Goal: Transaction & Acquisition: Purchase product/service

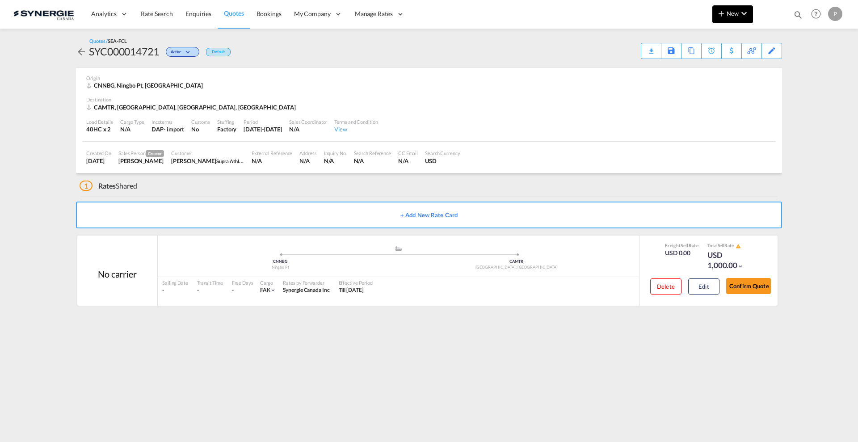
click at [720, 18] on md-icon "icon-plus 400-fg" at bounding box center [721, 13] width 11 height 11
click at [697, 64] on md-icon "button" at bounding box center [696, 67] width 11 height 11
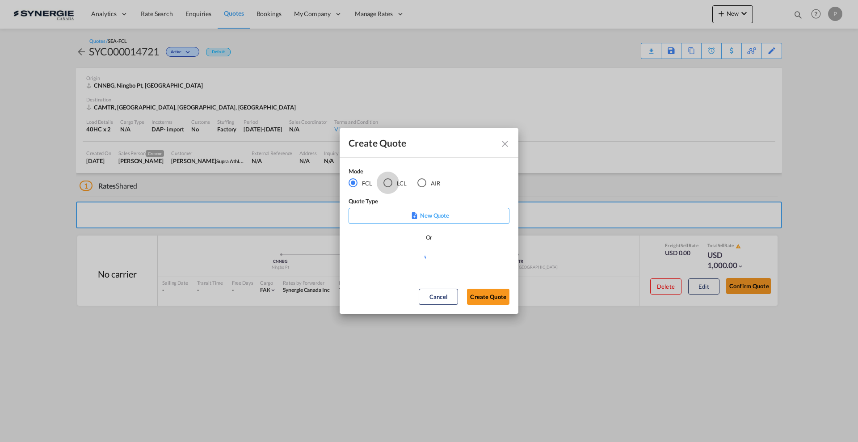
click at [388, 180] on div "LCL" at bounding box center [387, 182] width 9 height 9
click at [395, 257] on md-select "Select template New DAP Import LCL [PERSON_NAME] | [DATE] [GEOGRAPHIC_DATA] LCL…" at bounding box center [428, 260] width 161 height 18
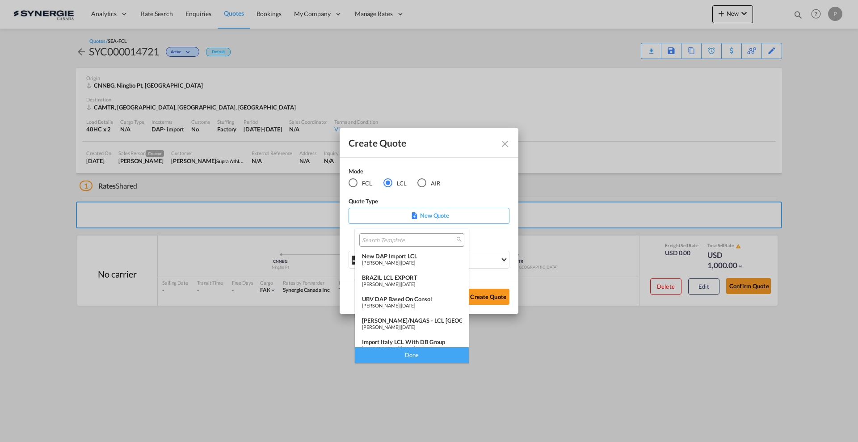
click at [416, 236] on input "search" at bounding box center [408, 240] width 92 height 8
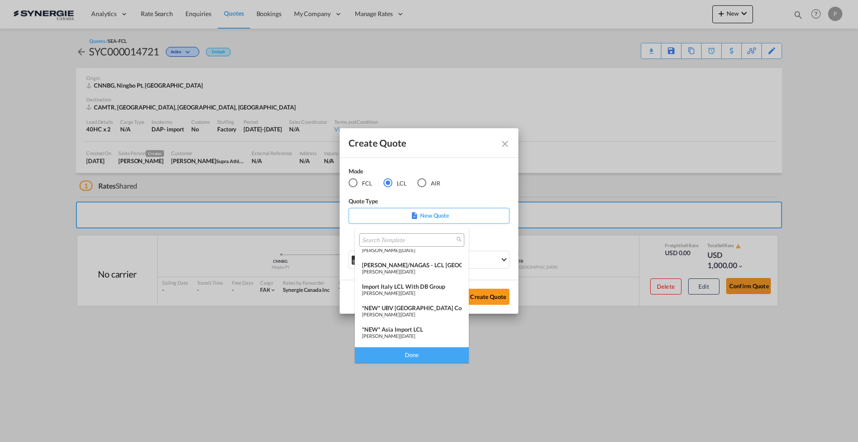
scroll to position [56, 0]
click at [415, 292] on span "[DATE]" at bounding box center [408, 292] width 14 height 6
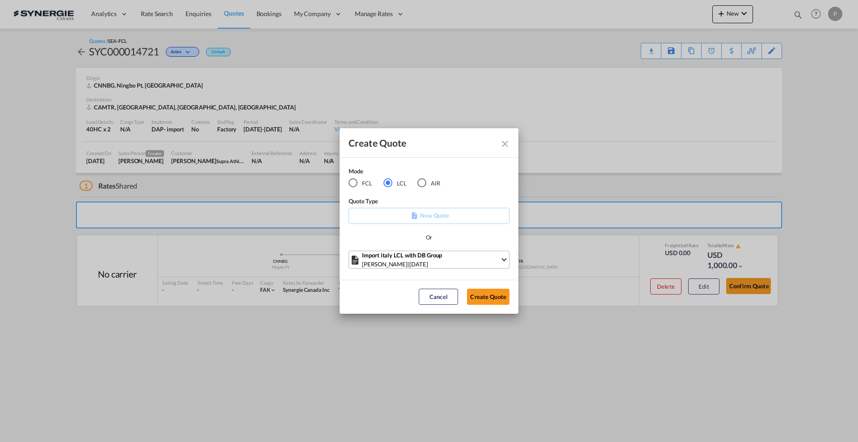
click at [436, 267] on div "[PERSON_NAME] | [DATE]" at bounding box center [431, 264] width 138 height 9
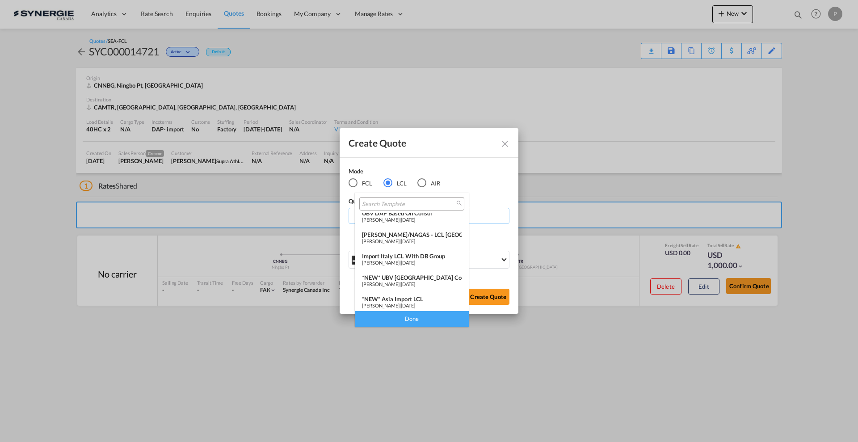
scroll to position [105, 0]
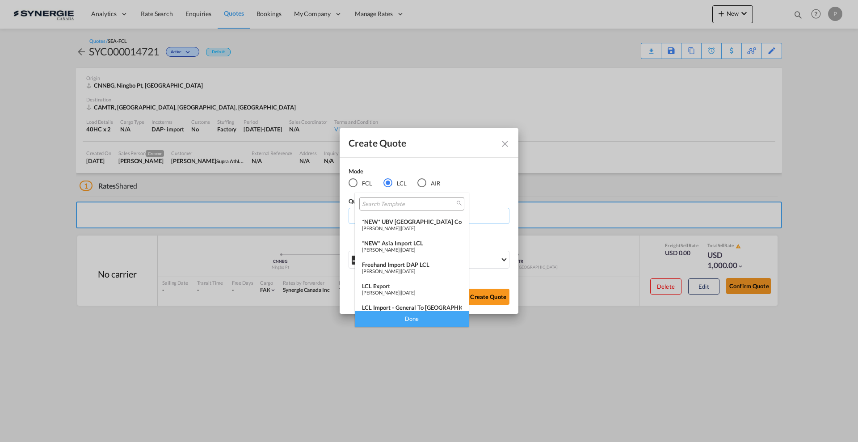
click at [399, 225] on span "[PERSON_NAME]" at bounding box center [381, 228] width 38 height 6
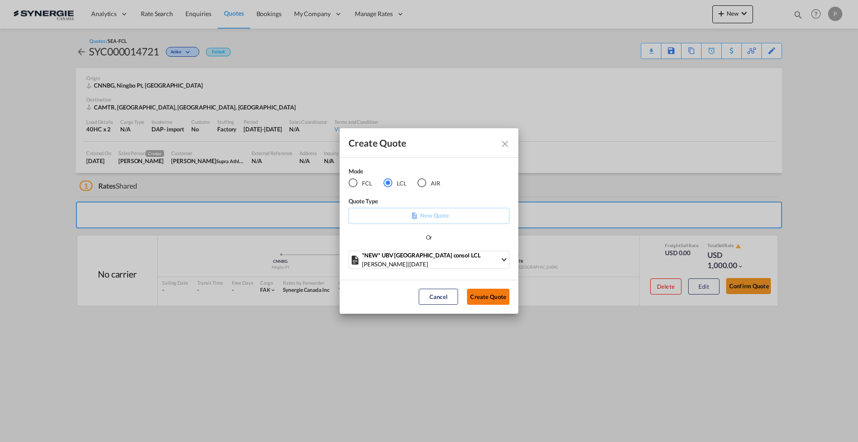
click at [484, 291] on button "Create Quote" at bounding box center [488, 297] width 42 height 16
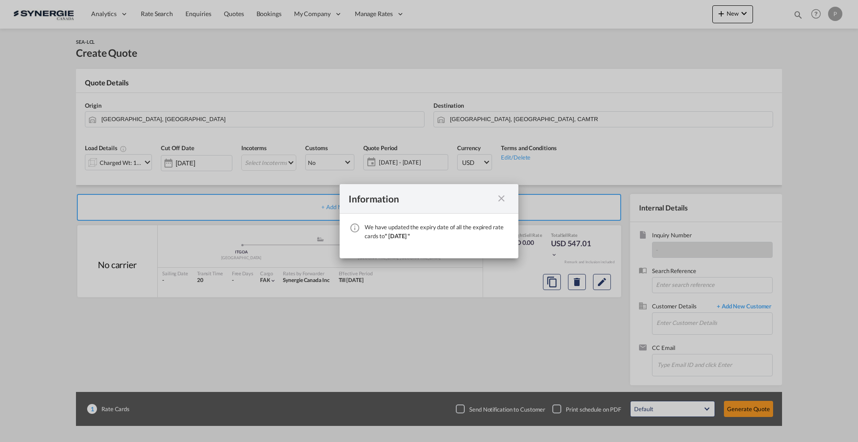
click at [501, 202] on md-icon "icon-close fg-AAA8AD cursor" at bounding box center [501, 198] width 11 height 11
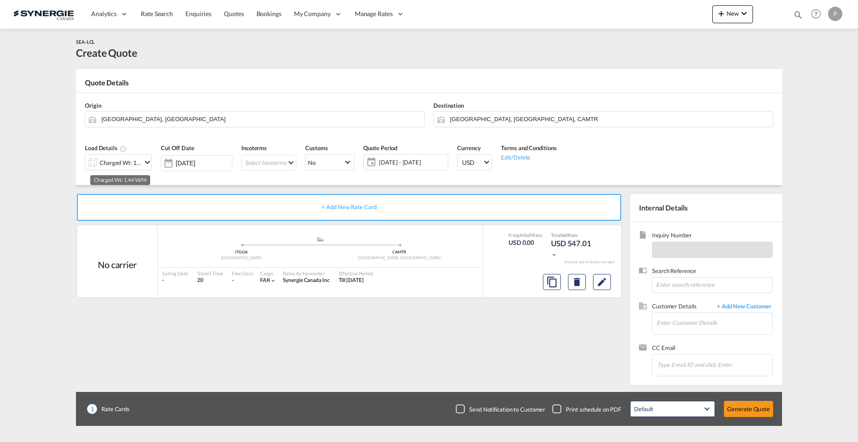
click at [114, 159] on div "Charged Wt: 1.44 W/M" at bounding box center [121, 162] width 42 height 13
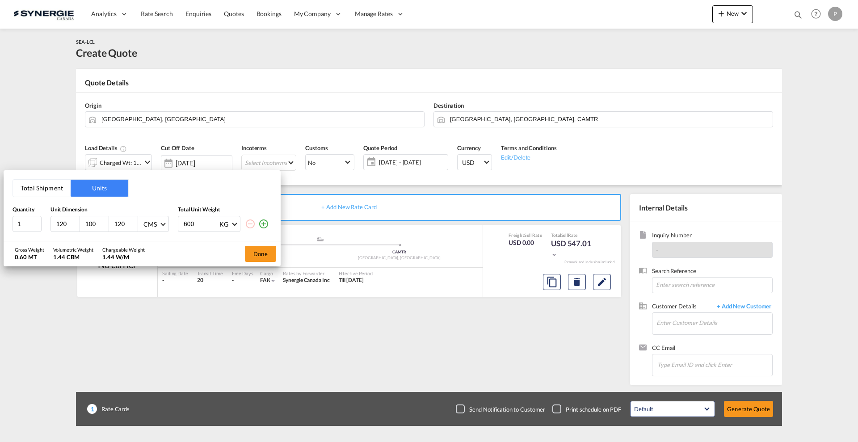
click at [61, 225] on input "120" at bounding box center [67, 224] width 24 height 8
type input "100"
type input "80"
type input "70"
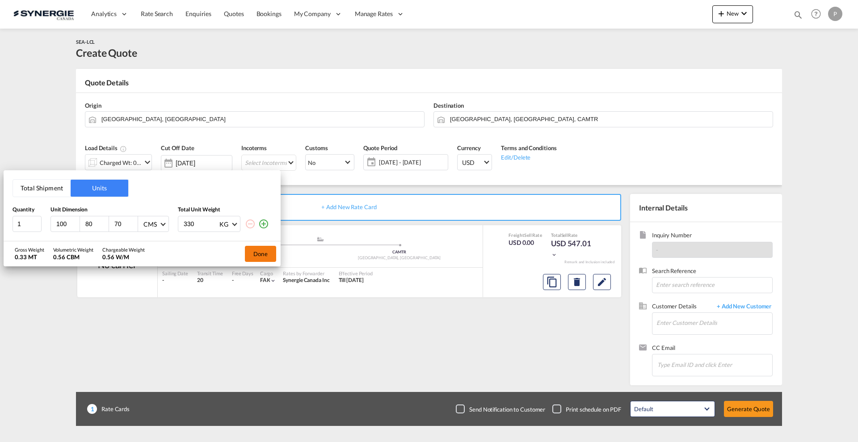
type input "330"
click at [255, 250] on button "Done" at bounding box center [260, 254] width 31 height 16
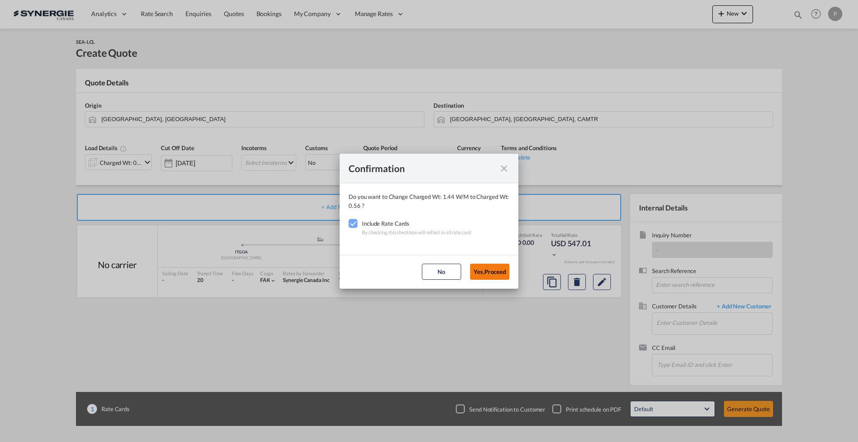
click at [493, 276] on button "Yes,Proceed" at bounding box center [489, 272] width 39 height 16
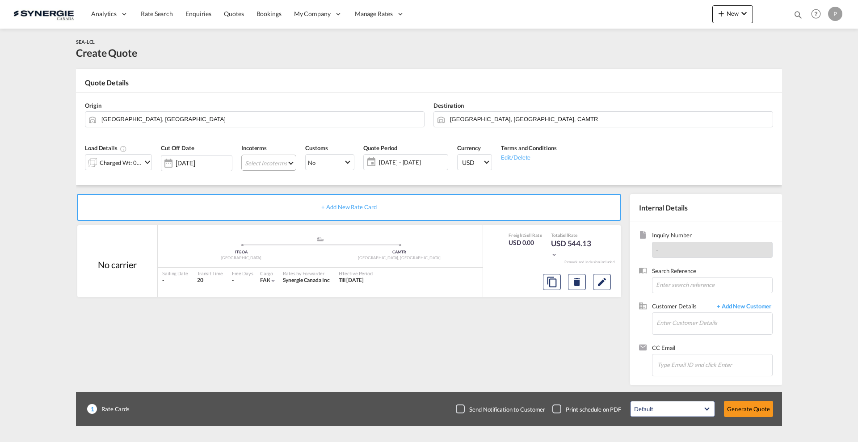
click at [278, 166] on md-select "Select Incoterms CFR - import Cost and Freight DAP - import Delivered at Place …" at bounding box center [268, 163] width 55 height 16
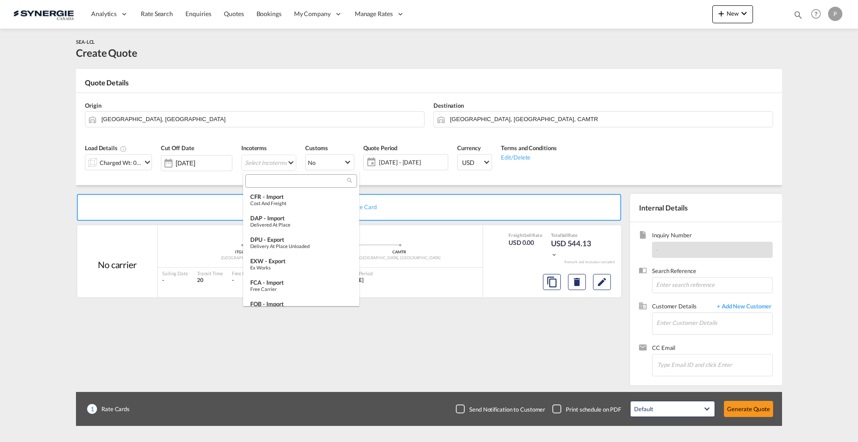
click at [276, 181] on input "search" at bounding box center [297, 181] width 99 height 8
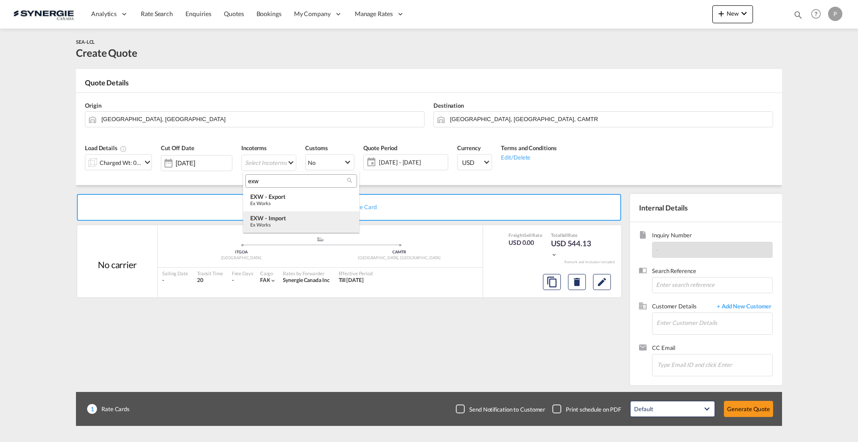
type input "exw"
click at [276, 218] on div "EXW - import" at bounding box center [301, 217] width 102 height 7
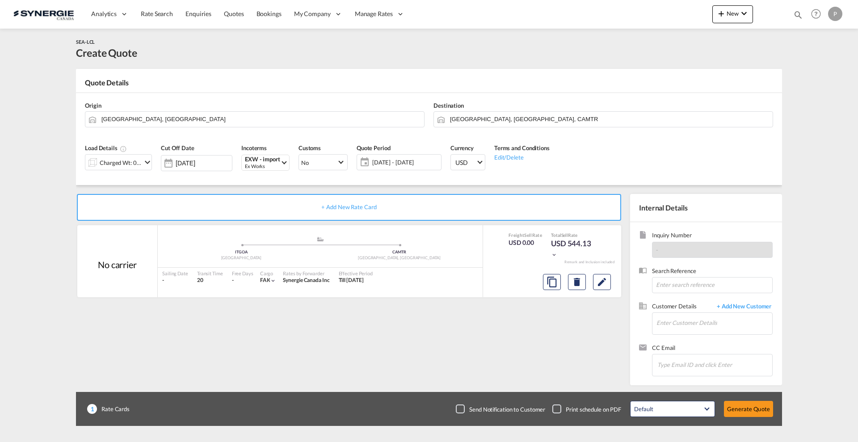
click at [386, 161] on span "[DATE] - [DATE]" at bounding box center [405, 162] width 67 height 8
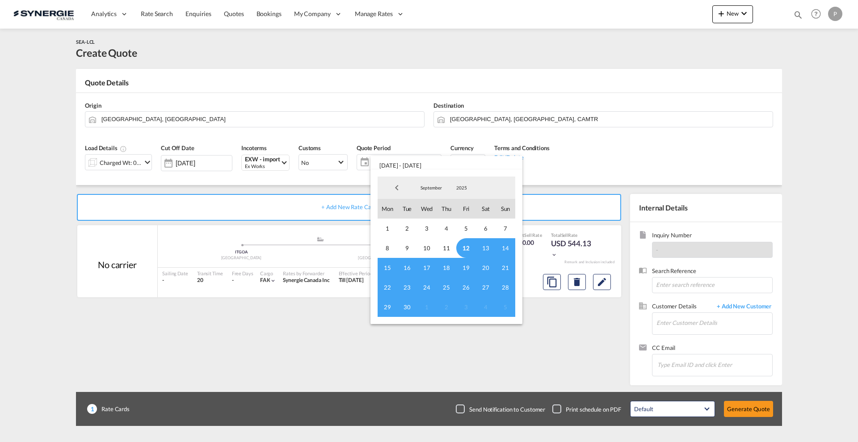
click at [462, 248] on span "12" at bounding box center [466, 248] width 20 height 20
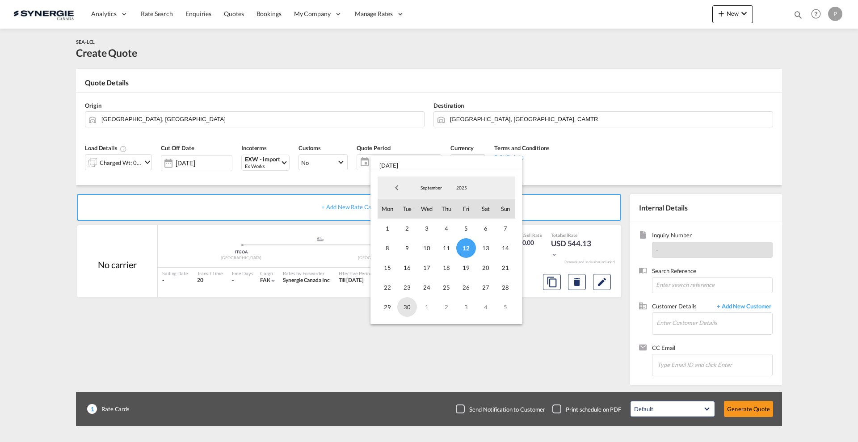
click at [408, 308] on span "30" at bounding box center [407, 307] width 20 height 20
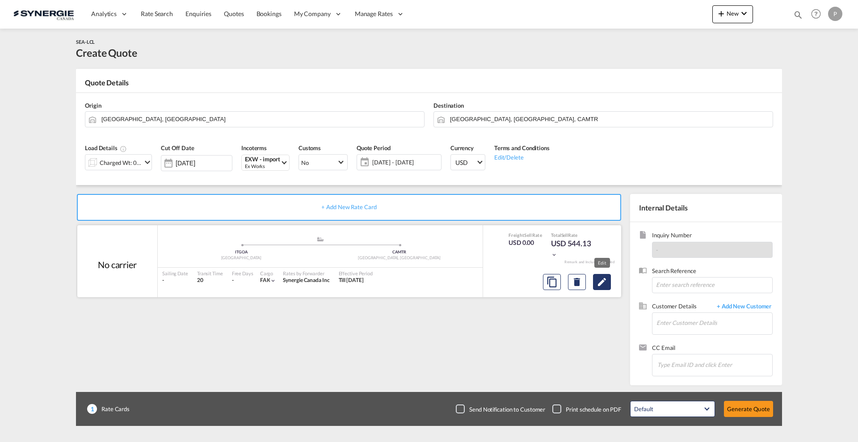
click at [603, 283] on md-icon "Edit" at bounding box center [601, 281] width 11 height 11
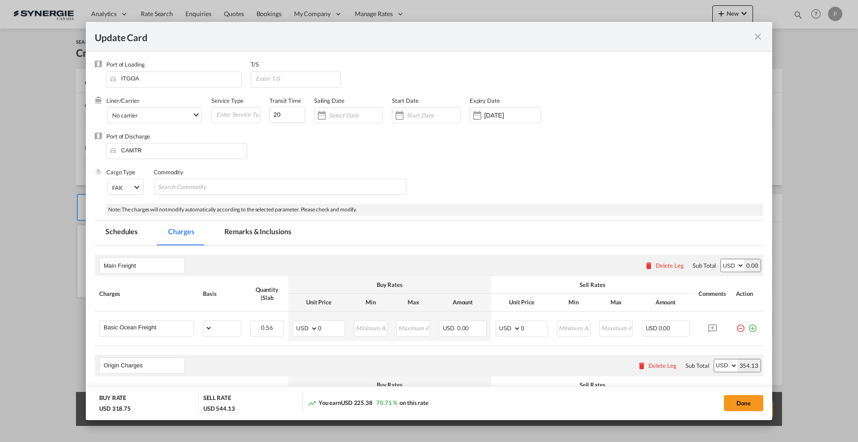
select select "per_w/m"
select select "per_bl"
select select "per_quintal"
select select "per_cbm"
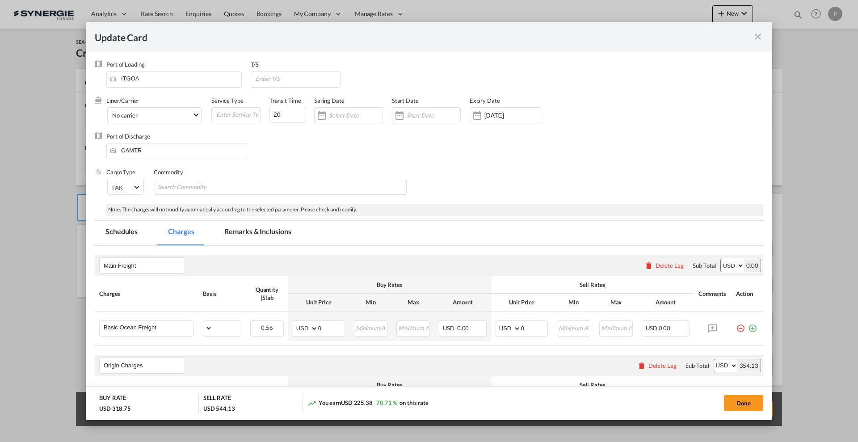
select select "flat"
select select "per_hbl"
select select "flat"
select select "per_bl"
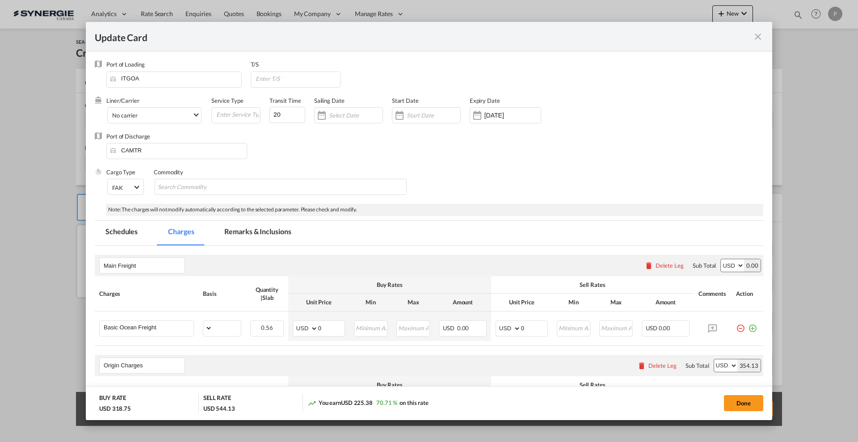
select select "per_bl"
select select "per_shipment"
click at [335, 323] on input "0" at bounding box center [331, 327] width 26 height 13
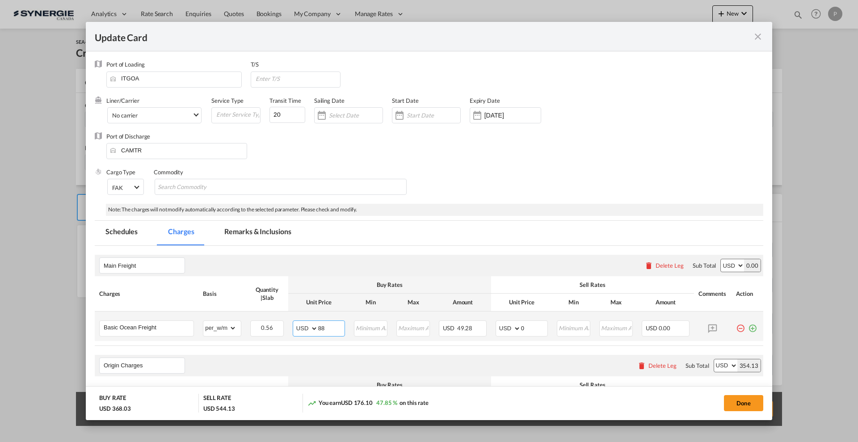
type input "88"
type input "105"
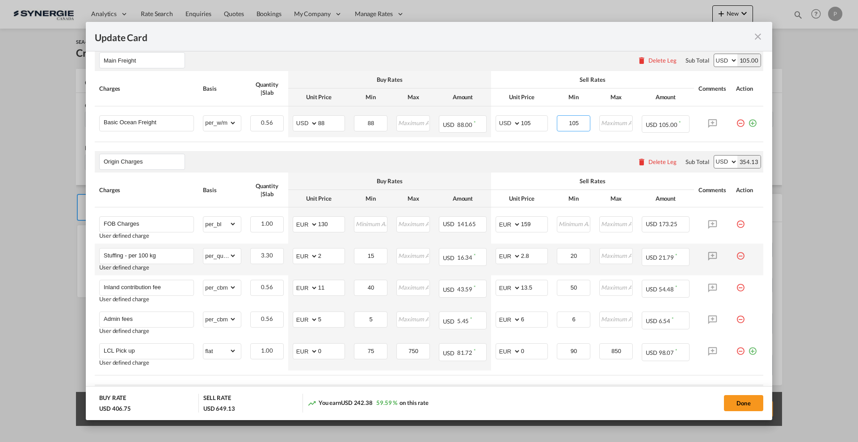
scroll to position [223, 0]
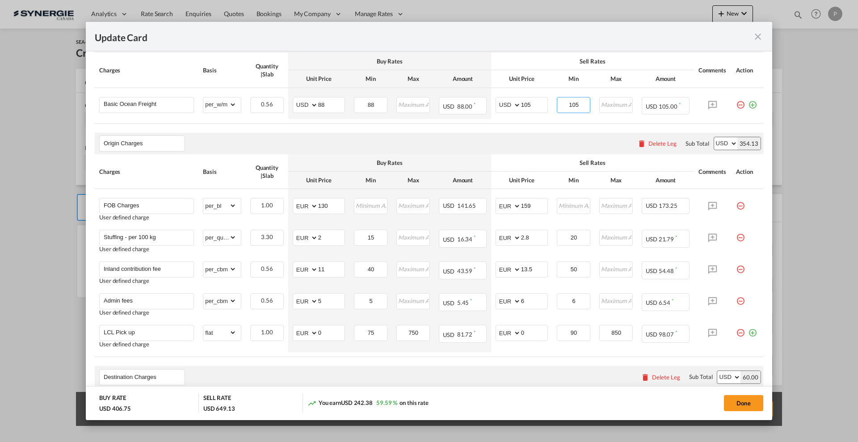
type input "105"
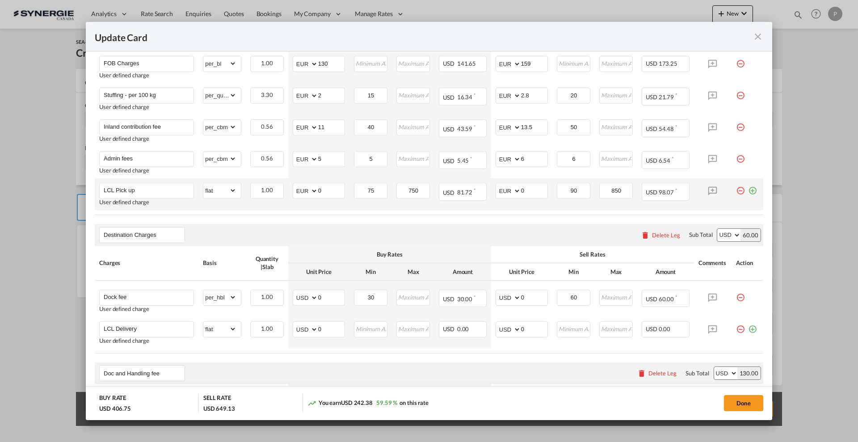
scroll to position [391, 0]
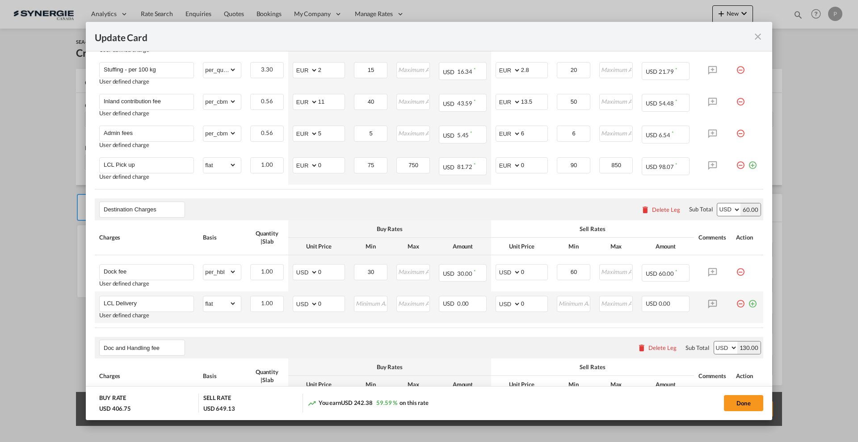
click at [736, 301] on md-icon "icon-minus-circle-outline red-400-fg pt-7" at bounding box center [740, 300] width 9 height 9
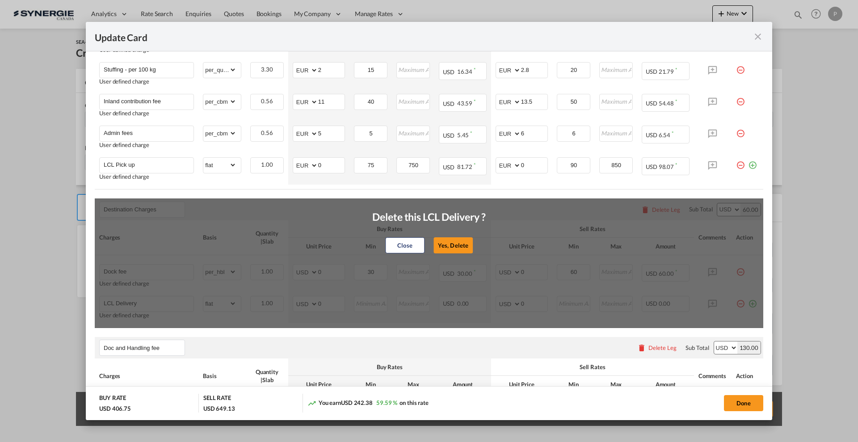
click at [450, 242] on button "Yes, Delete" at bounding box center [452, 245] width 39 height 16
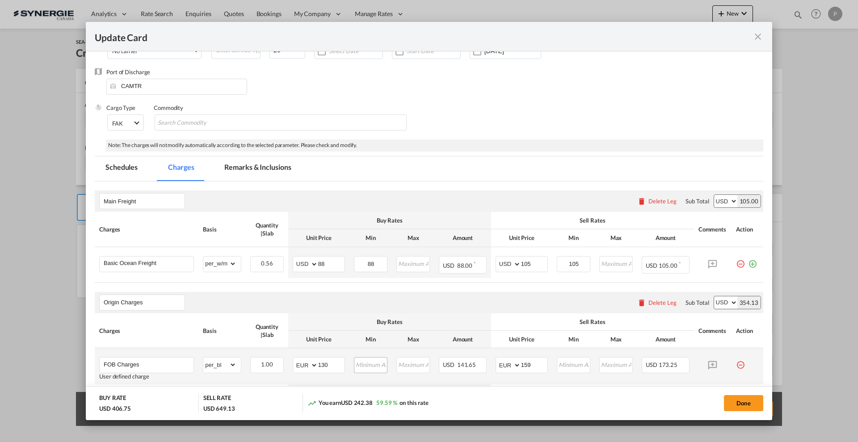
scroll to position [0, 0]
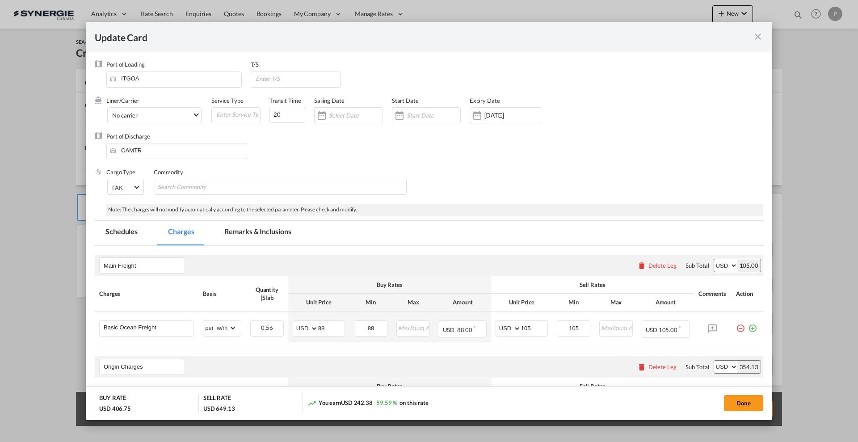
click at [278, 239] on md-tab-item "Remarks & Inclusions" at bounding box center [258, 233] width 88 height 25
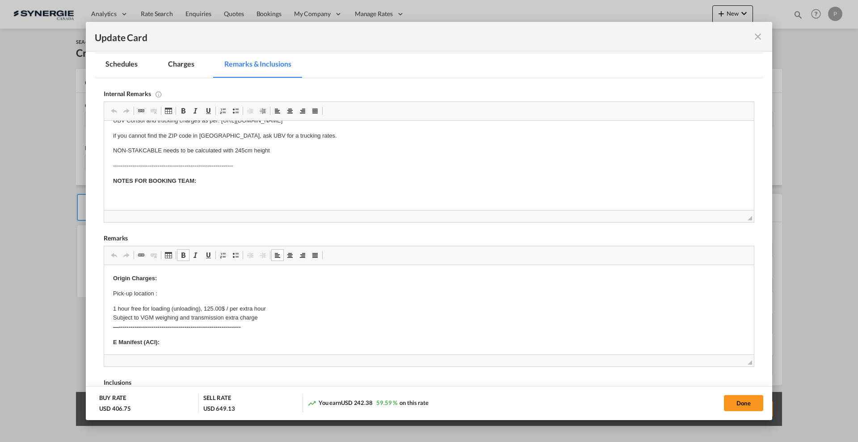
click at [167, 292] on p "Pick-up location :" at bounding box center [429, 293] width 632 height 9
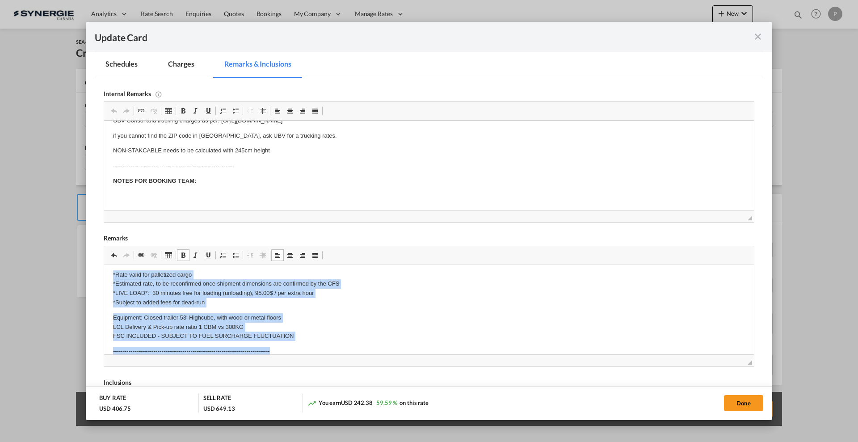
scroll to position [283, 0]
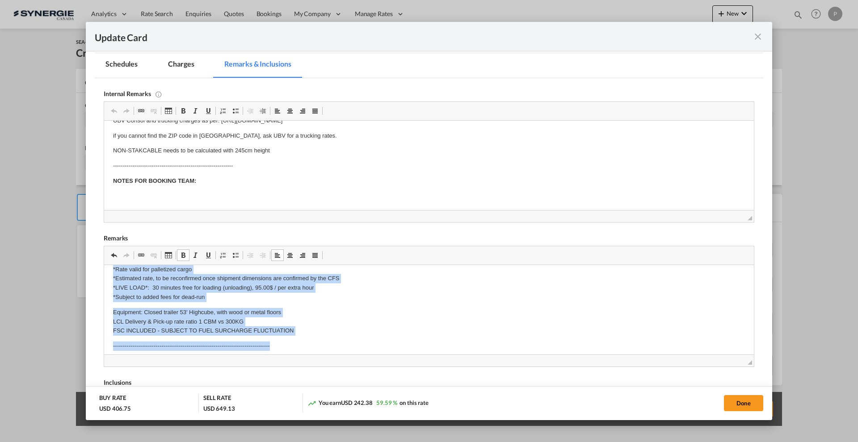
drag, startPoint x: 113, startPoint y: 305, endPoint x: 307, endPoint y: 339, distance: 197.3
click at [307, 339] on html "Origin Charges: Pick-up location : [STREET_ADDRESS] 1 hour free for loading (un…" at bounding box center [428, 237] width 649 height 511
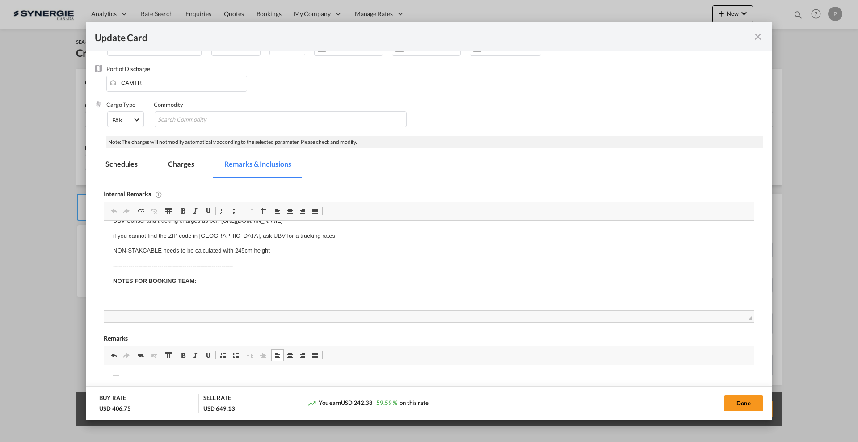
scroll to position [0, 0]
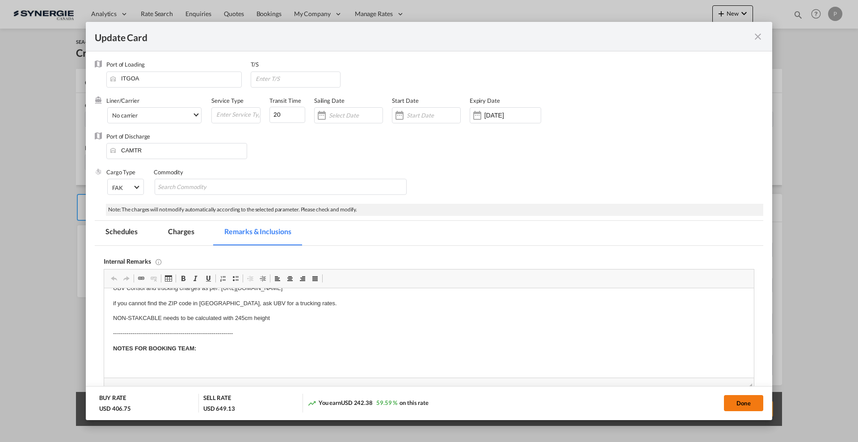
click at [738, 402] on button "Done" at bounding box center [743, 403] width 39 height 16
type input "[DATE]"
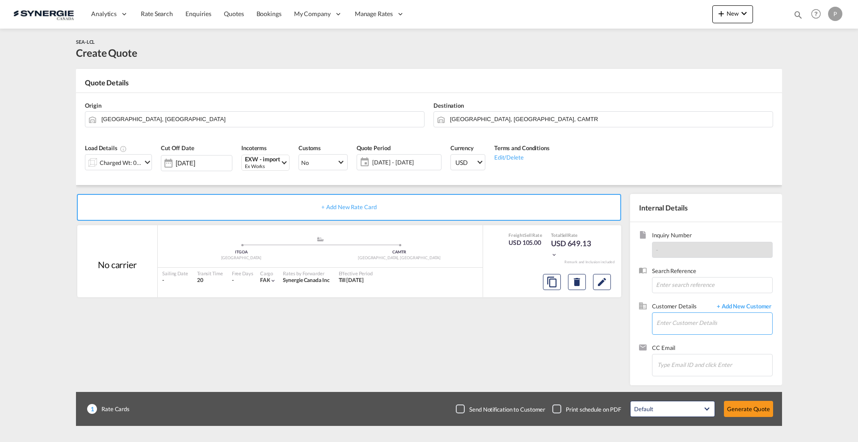
click at [713, 327] on input "Enter Customer Details" at bounding box center [714, 323] width 116 height 20
click at [673, 322] on body "Analytics Reports Dashboard Rate Search Enquiries Quotes Bookings" at bounding box center [429, 221] width 858 height 442
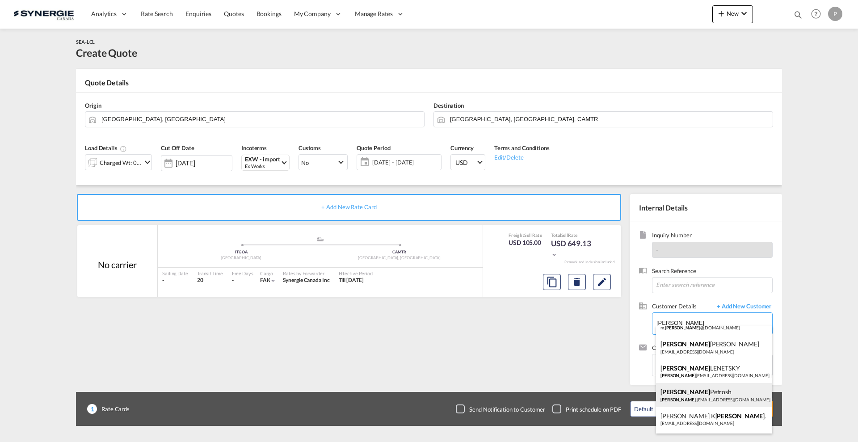
scroll to position [56, 0]
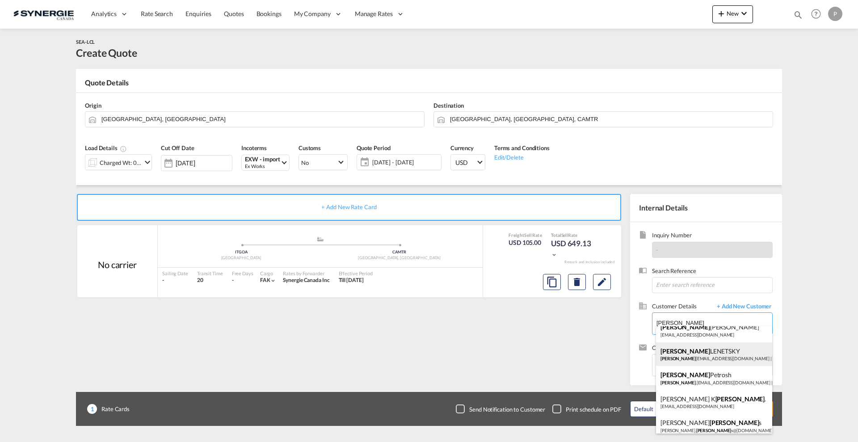
click at [713, 357] on div "[PERSON_NAME] adam [EMAIL_ADDRESS][DOMAIN_NAME] | [PERSON_NAME] BEARINGS" at bounding box center [714, 354] width 116 height 24
type input "[PERSON_NAME] BEARINGS, [PERSON_NAME], [PERSON_NAME][EMAIL_ADDRESS][DOMAIN_NAME]"
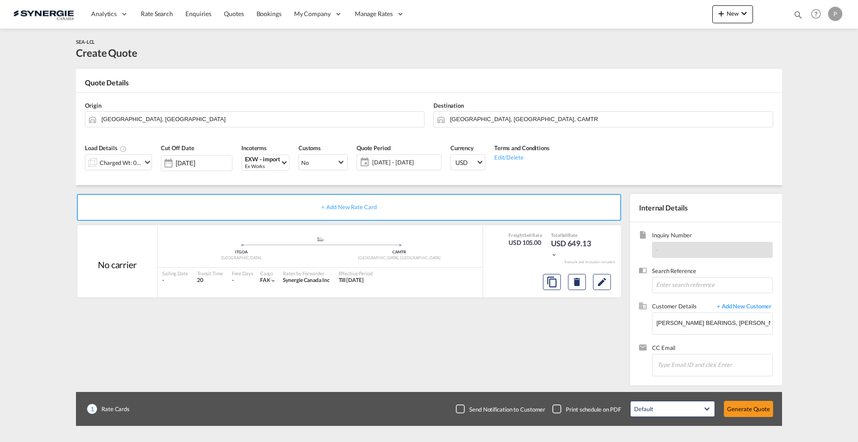
click at [520, 322] on div "+ Add New Rate Card No carrier added by you .a{fill:#aaa8ad;} .a{fill:#aaa8ad;}…" at bounding box center [350, 287] width 549 height 187
click at [741, 405] on button "Generate Quote" at bounding box center [748, 409] width 49 height 16
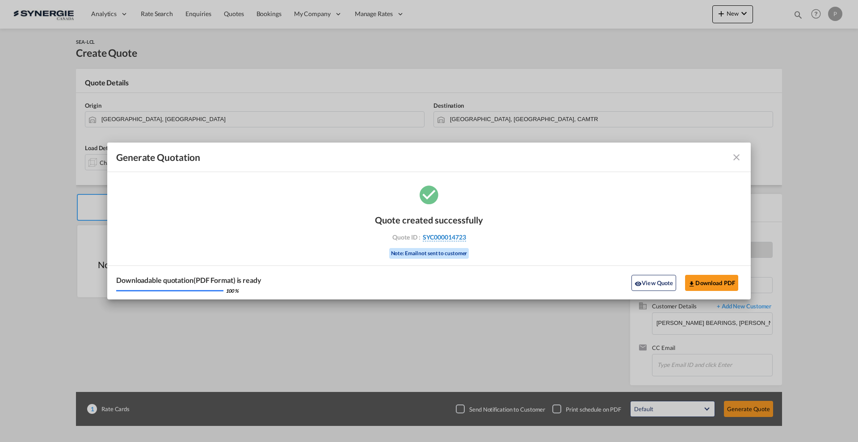
drag, startPoint x: 476, startPoint y: 236, endPoint x: 466, endPoint y: 238, distance: 10.1
click at [466, 238] on div "Quote ID : SYC000014723" at bounding box center [429, 237] width 104 height 8
copy div "SYC000014723"
click at [720, 289] on button "Download PDF" at bounding box center [711, 283] width 53 height 16
click at [666, 285] on button "View Quote" at bounding box center [653, 283] width 45 height 16
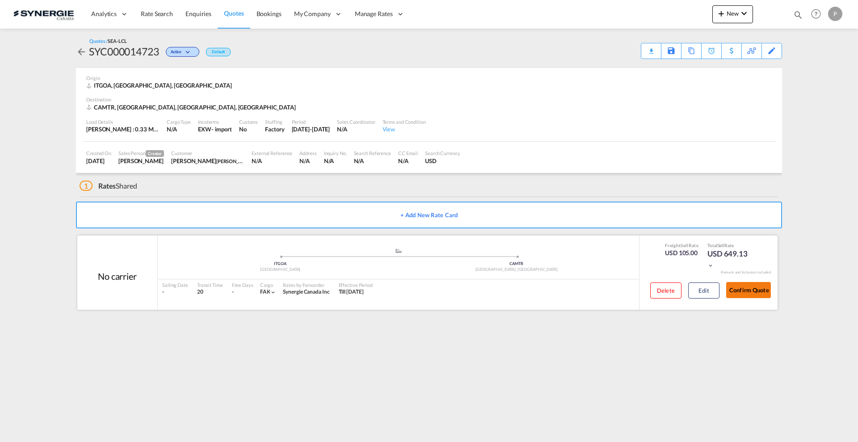
click at [747, 283] on button "Confirm Quote" at bounding box center [748, 290] width 45 height 16
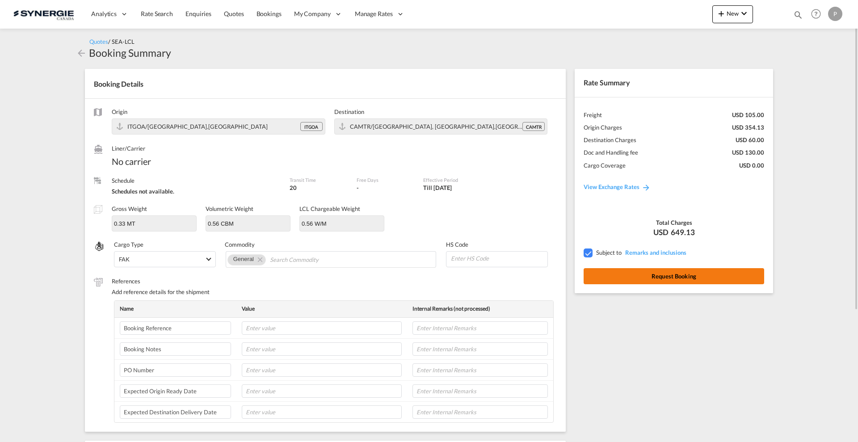
click at [617, 280] on button "Request Booking" at bounding box center [673, 276] width 180 height 16
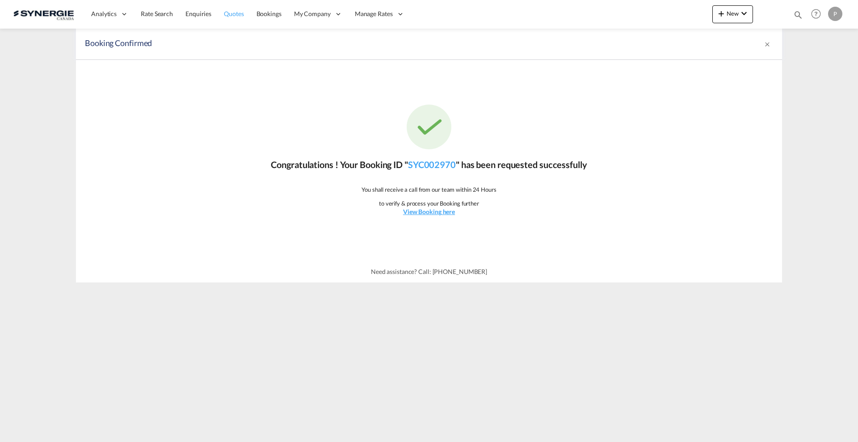
click at [229, 11] on span "Quotes" at bounding box center [234, 14] width 20 height 8
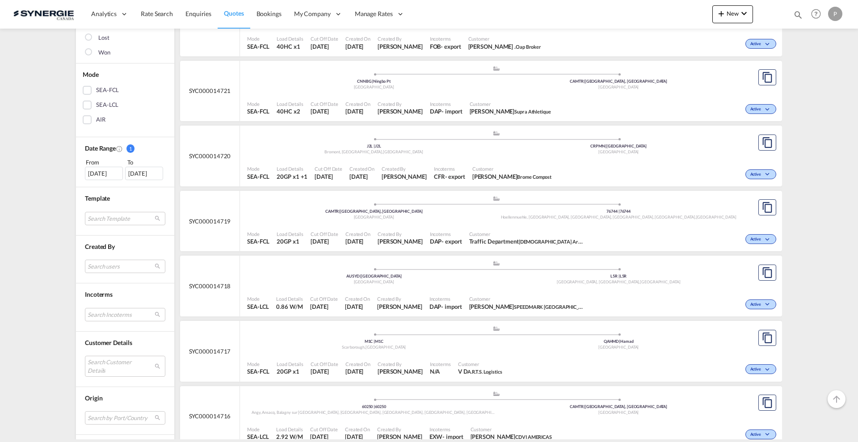
scroll to position [168, 0]
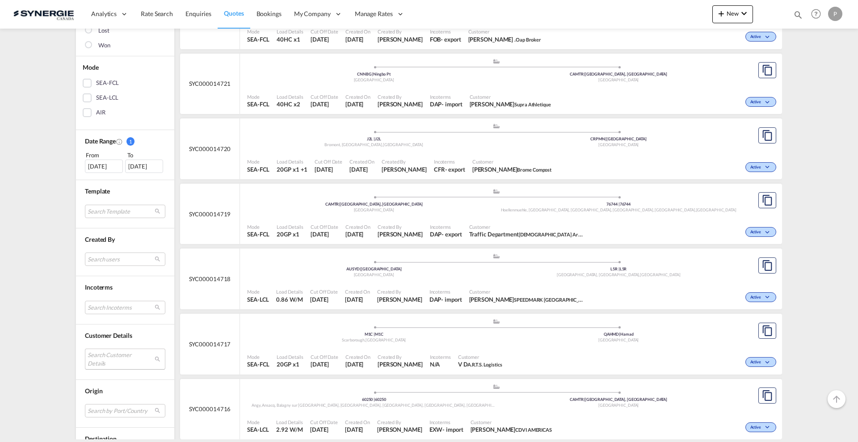
click at [106, 360] on md-select "Search Customer Details user name user [PERSON_NAME] . [PERSON_NAME][EMAIL_ADDR…" at bounding box center [125, 358] width 80 height 21
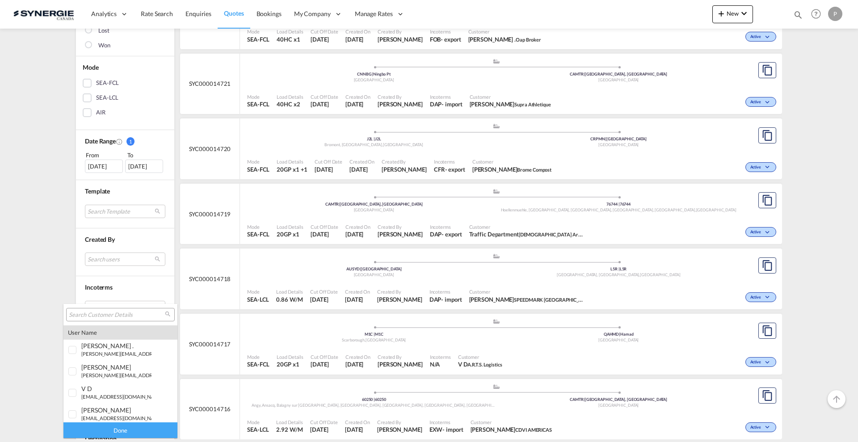
click at [106, 311] on input "search" at bounding box center [117, 315] width 96 height 8
type input "krexi"
click at [133, 370] on div "krexi co" at bounding box center [116, 368] width 70 height 8
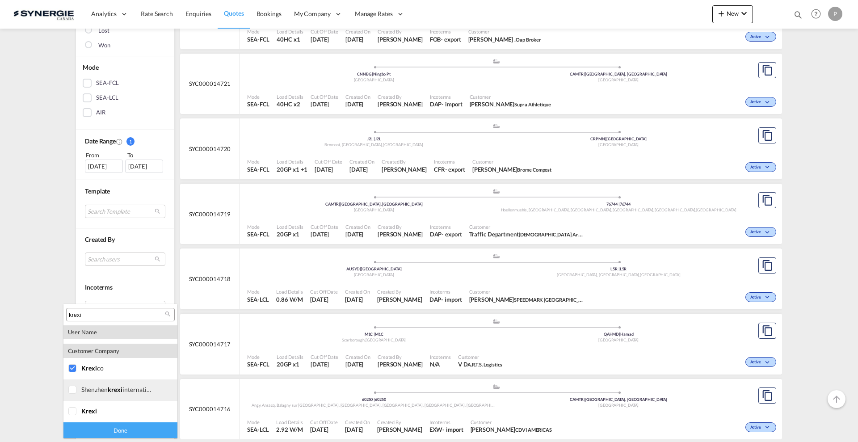
click at [136, 394] on md-option "company shenzhen krexi international logistics" at bounding box center [120, 389] width 114 height 21
click at [104, 413] on div "krexi" at bounding box center [116, 411] width 70 height 8
click at [111, 430] on div "Done" at bounding box center [120, 430] width 114 height 16
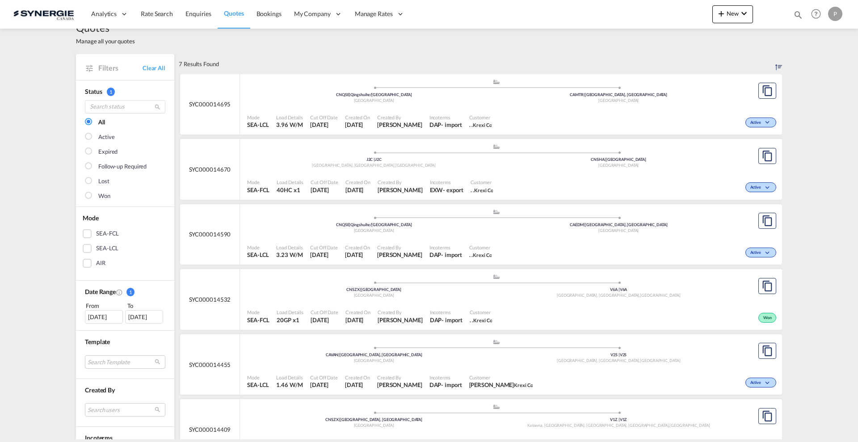
scroll to position [0, 0]
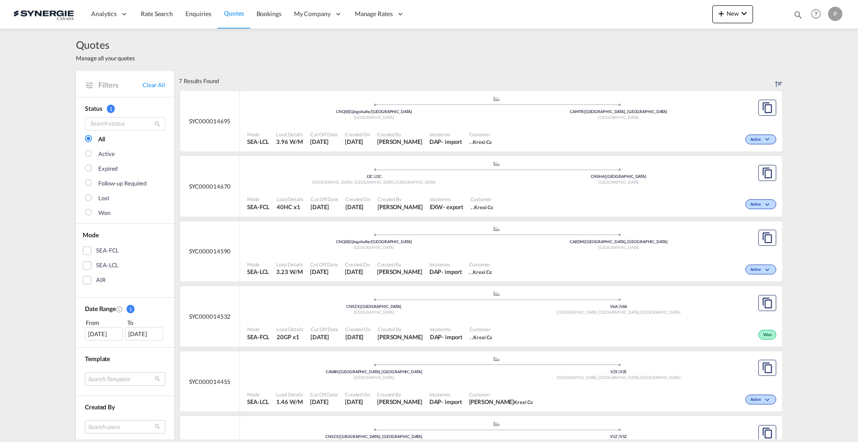
click at [475, 121] on div ".a{fill:#aaa8ad;} .a{fill:#aaa8ad;} CNQSE | Qingshuihe/Shenzhen China CAMTR | […" at bounding box center [496, 109] width 498 height 27
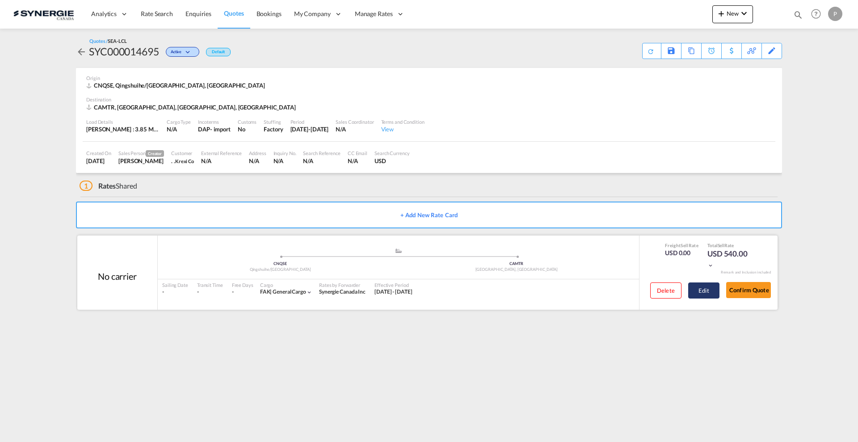
click at [698, 288] on button "Edit" at bounding box center [703, 290] width 31 height 16
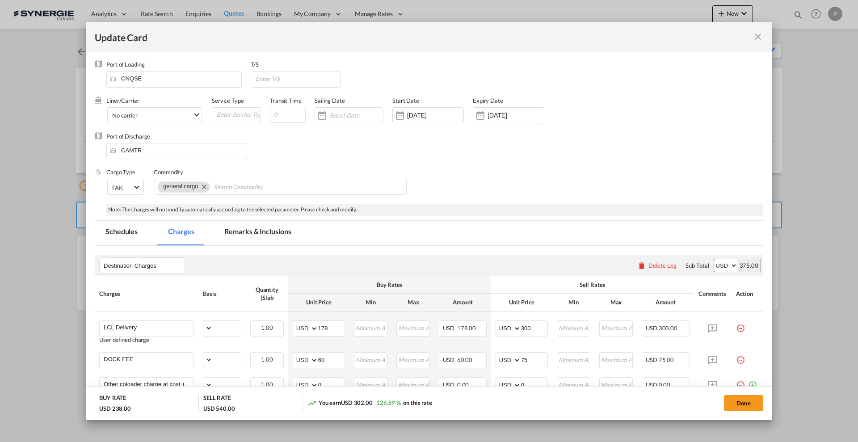
select select "flat"
select select "per_bl"
select select "per_shipment"
select select "per_bl"
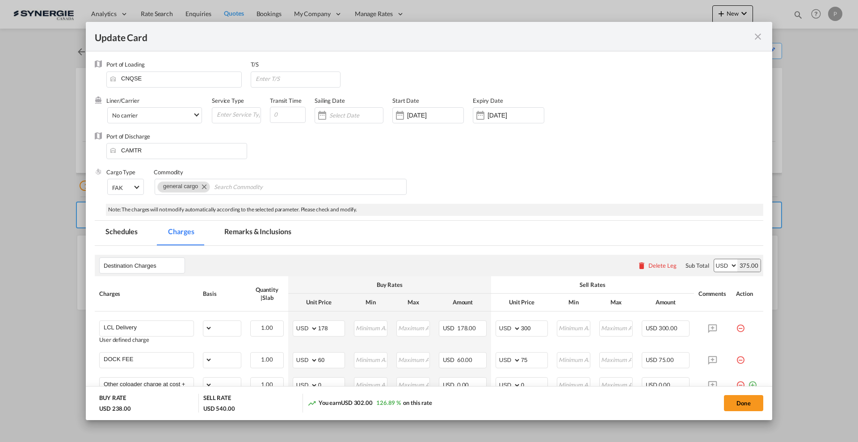
select select "per_bl"
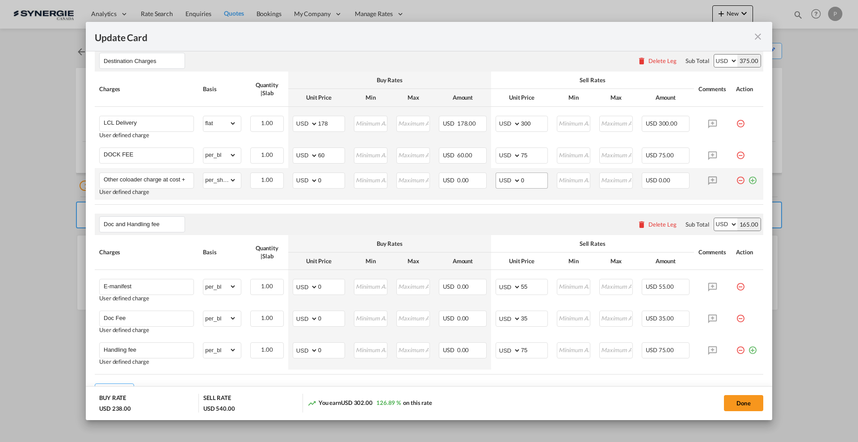
scroll to position [253, 0]
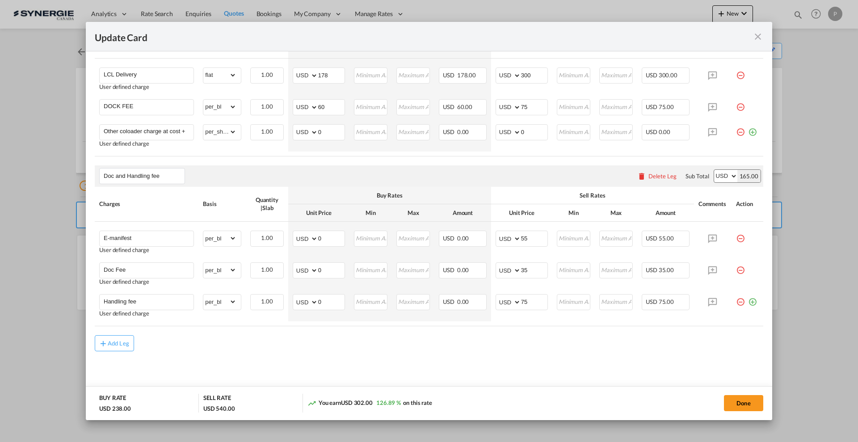
click at [761, 32] on md-icon "icon-close fg-AAA8AD m-0 pointer" at bounding box center [757, 36] width 11 height 11
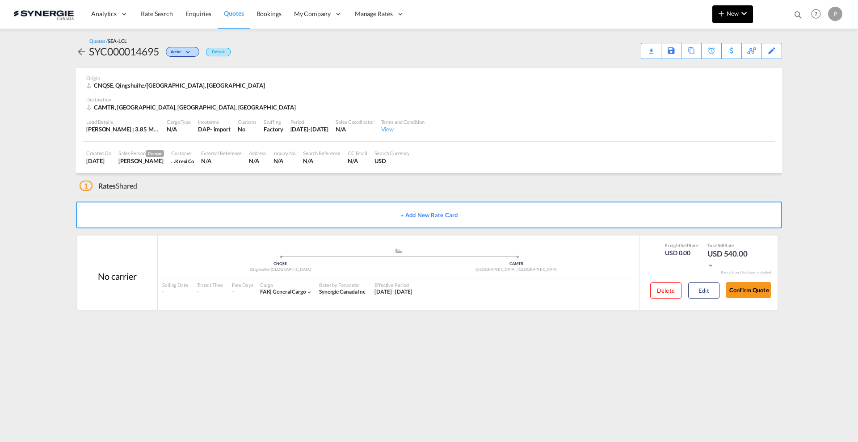
click at [730, 20] on button "New" at bounding box center [732, 14] width 41 height 18
click at [701, 65] on div "Quote" at bounding box center [718, 67] width 55 height 22
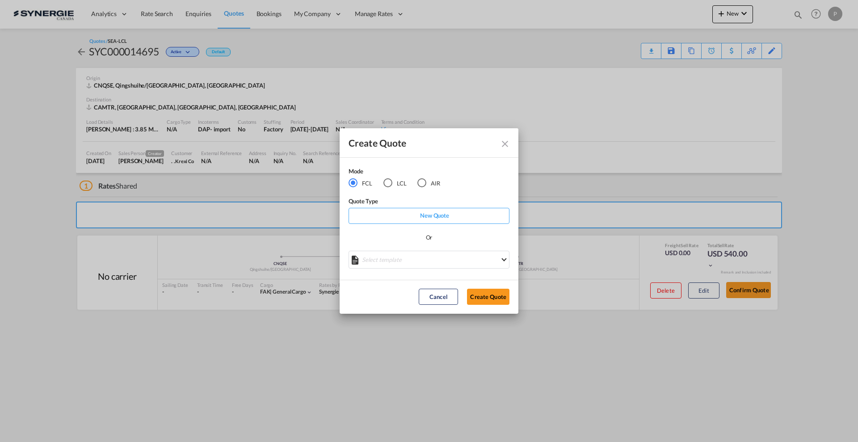
click at [383, 179] on div "LCL" at bounding box center [387, 182] width 9 height 9
click at [406, 264] on md-select "Select template New DAP Import LCL [PERSON_NAME] | [DATE] [GEOGRAPHIC_DATA] LCL…" at bounding box center [428, 260] width 161 height 18
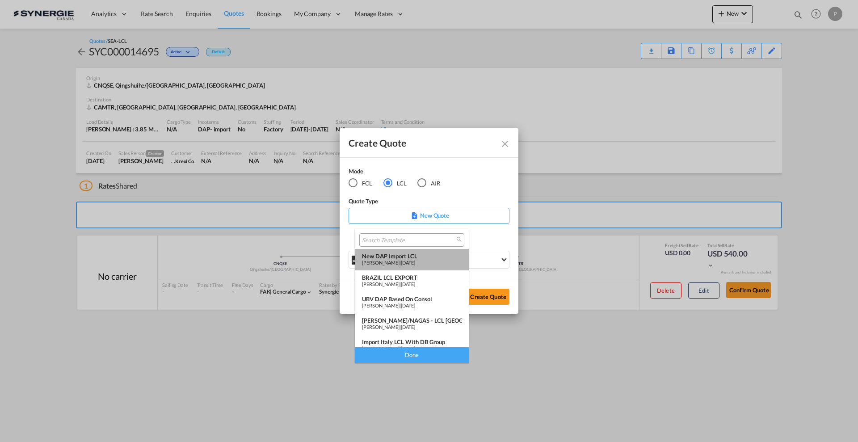
click at [415, 260] on span "[DATE]" at bounding box center [408, 263] width 14 height 6
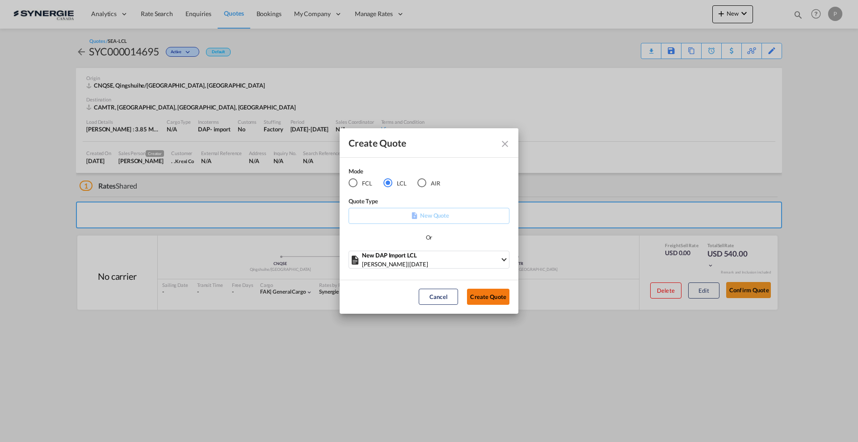
click at [483, 297] on button "Create Quote" at bounding box center [488, 297] width 42 height 16
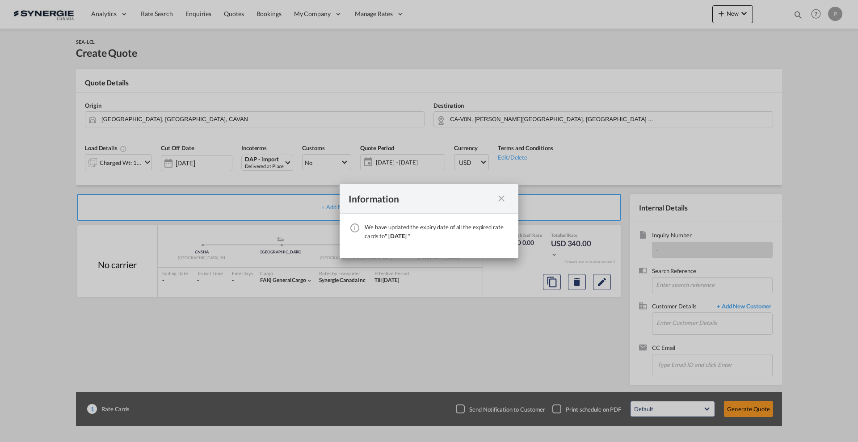
click at [498, 196] on md-icon "icon-close fg-AAA8AD cursor" at bounding box center [501, 198] width 11 height 11
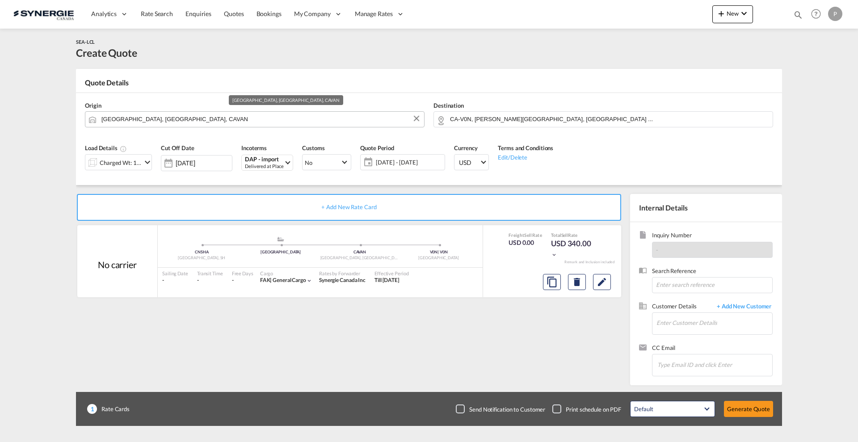
click at [170, 123] on input "Vancouver, BC, CAVAN" at bounding box center [260, 119] width 318 height 16
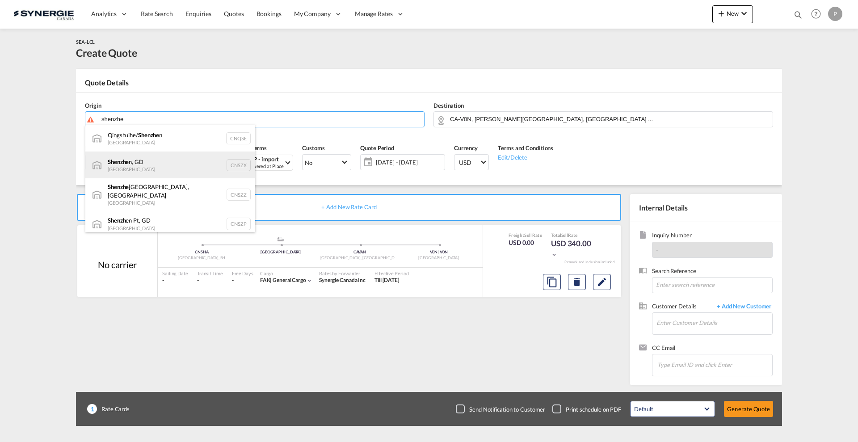
click at [164, 160] on div "Shenzhe n, GD China CNSZX" at bounding box center [170, 164] width 170 height 27
type input "Shenzhen, GD, CNSZX"
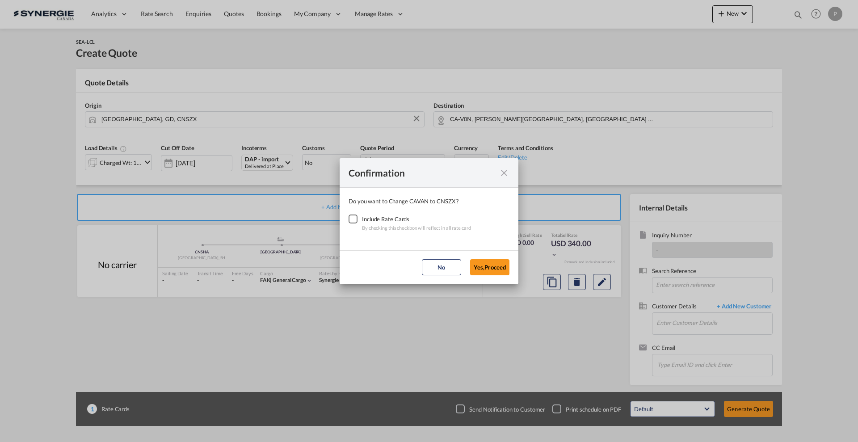
click at [348, 216] on div "Checkbox No Ink" at bounding box center [352, 218] width 9 height 9
click at [495, 270] on button "Yes,Proceed" at bounding box center [489, 267] width 39 height 16
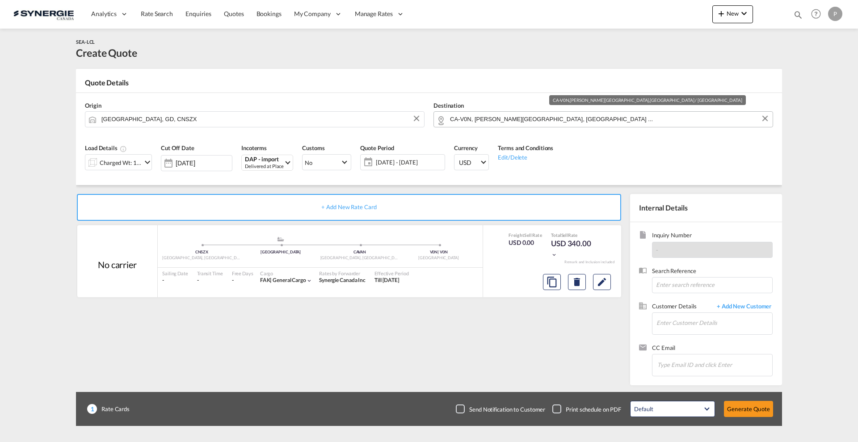
click at [488, 124] on input "CA-V0N, Bowen Island, British Columbia ..." at bounding box center [609, 119] width 318 height 16
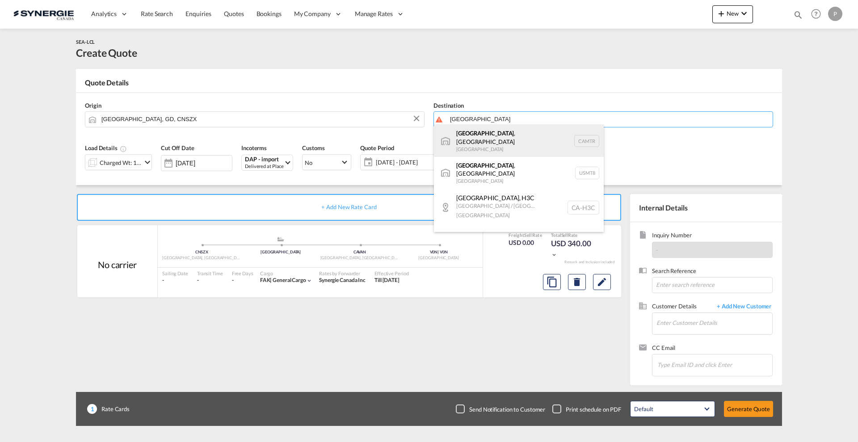
click at [497, 142] on div "Montreal , QC Canada CAMTR" at bounding box center [519, 141] width 170 height 32
type input "[GEOGRAPHIC_DATA], [GEOGRAPHIC_DATA], CAMTR"
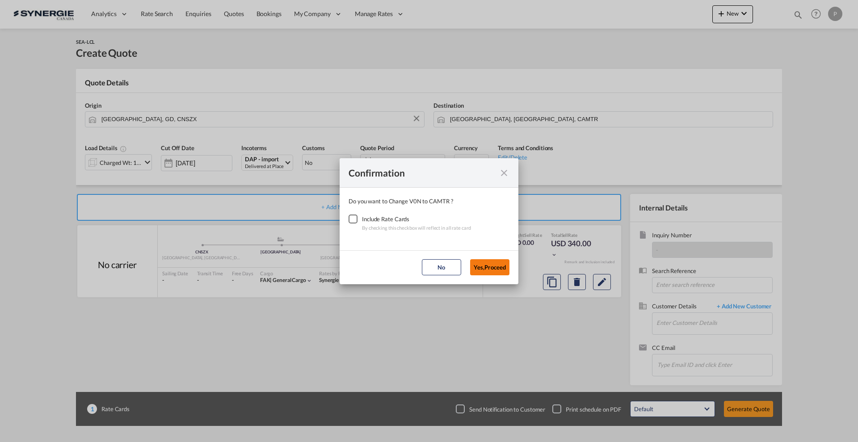
click at [506, 266] on button "Yes,Proceed" at bounding box center [489, 267] width 39 height 16
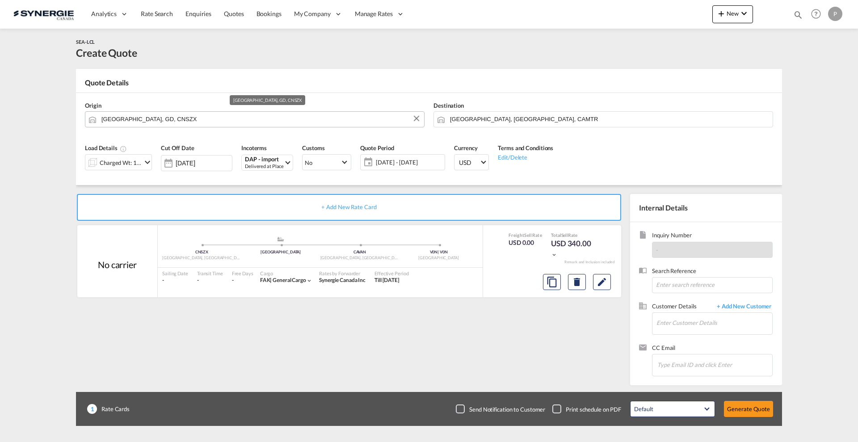
click at [174, 116] on input "Shenzhen, GD, CNSZX" at bounding box center [260, 119] width 318 height 16
click at [140, 159] on div "Charged Wt: 1.46 W/M" at bounding box center [121, 162] width 42 height 13
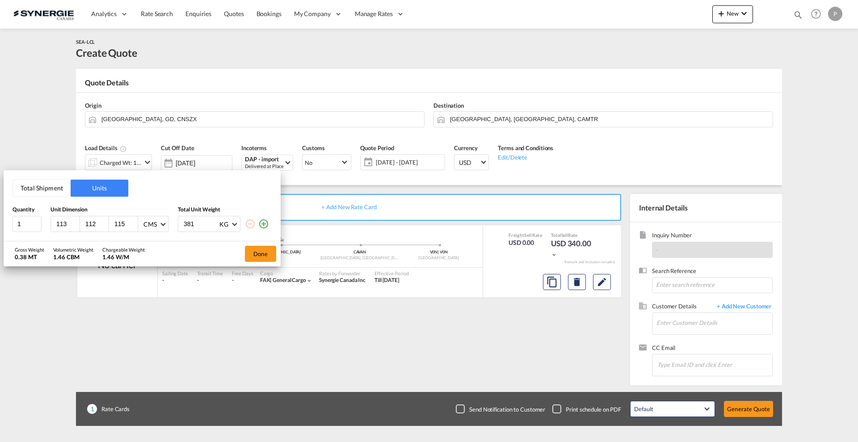
click at [64, 227] on input "113" at bounding box center [67, 224] width 24 height 8
type input "110"
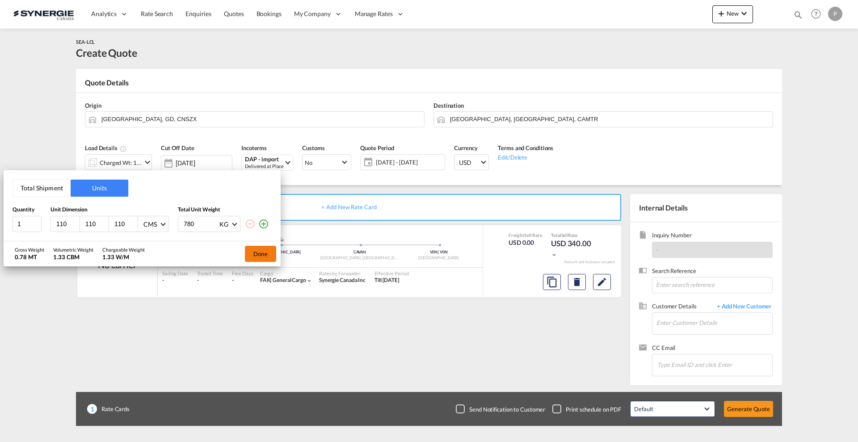
type input "780"
click at [262, 254] on button "Done" at bounding box center [260, 254] width 31 height 16
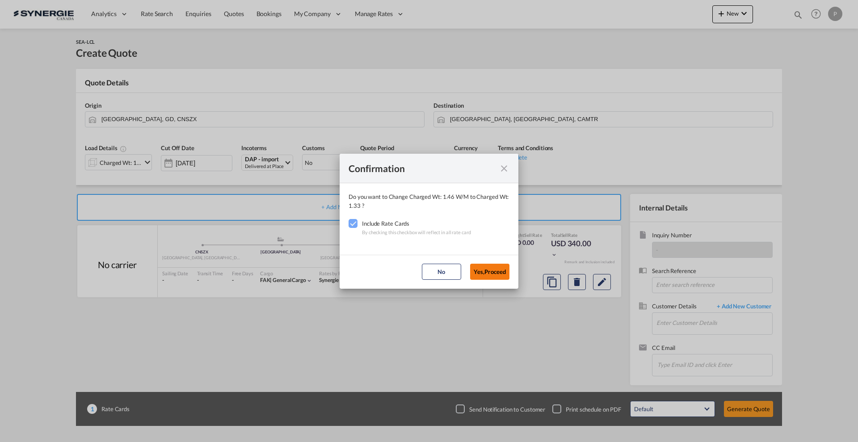
click at [500, 269] on button "Yes,Proceed" at bounding box center [489, 272] width 39 height 16
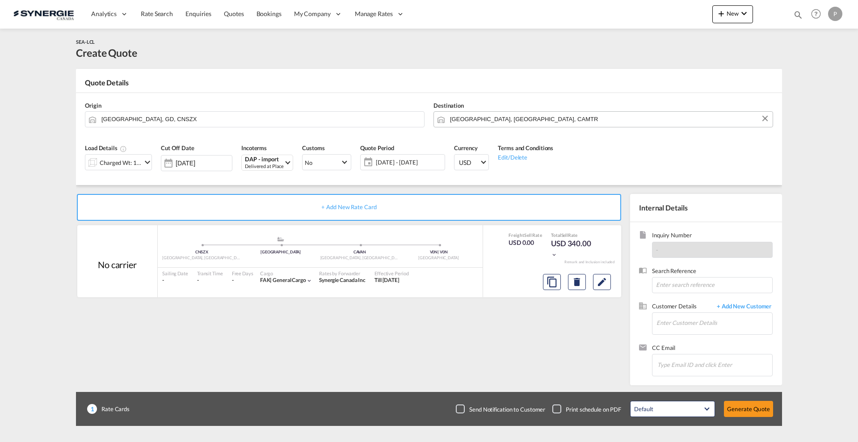
click at [503, 118] on input "[GEOGRAPHIC_DATA], [GEOGRAPHIC_DATA], CAMTR" at bounding box center [609, 119] width 318 height 16
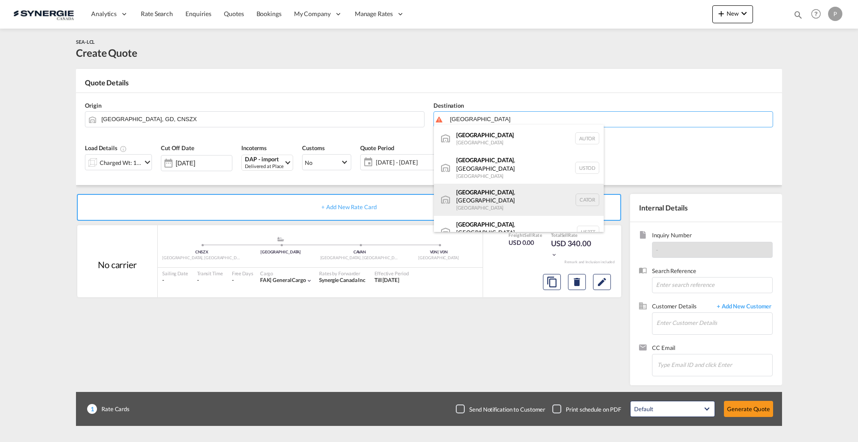
click at [502, 189] on div "Toronto , ON Canada CATOR" at bounding box center [519, 200] width 170 height 32
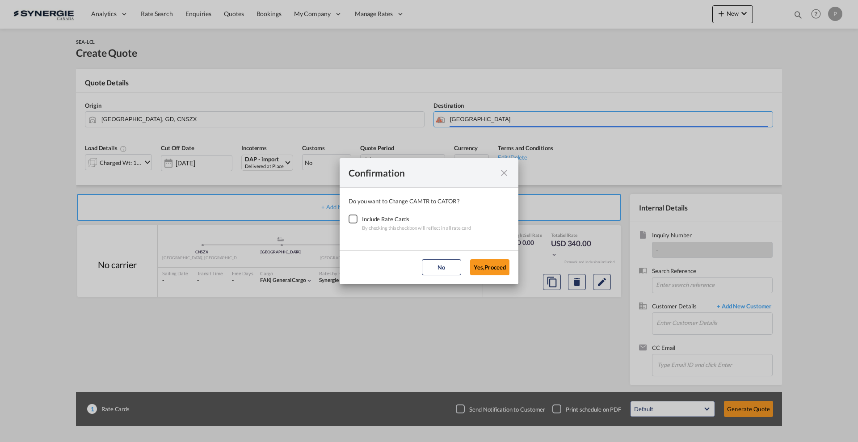
type input "Toronto, ON, CATOR"
click at [352, 217] on div "Checkbox No Ink" at bounding box center [352, 218] width 9 height 9
click at [483, 260] on button "Yes,Proceed" at bounding box center [489, 267] width 39 height 16
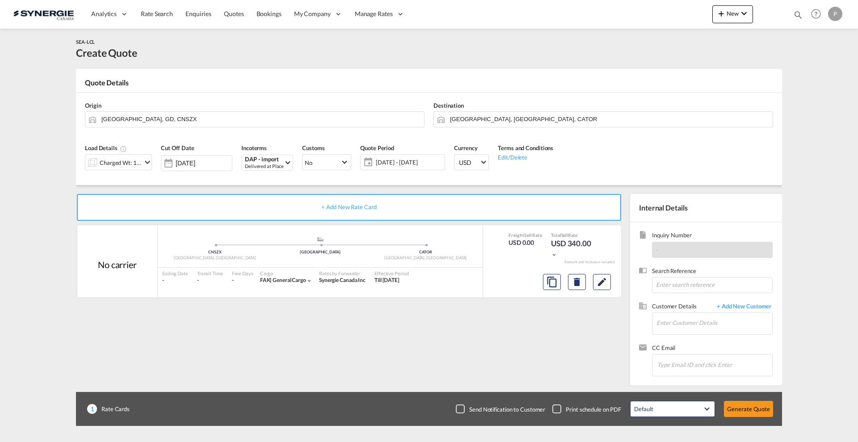
click at [386, 163] on span "[DATE] - [DATE]" at bounding box center [409, 162] width 67 height 8
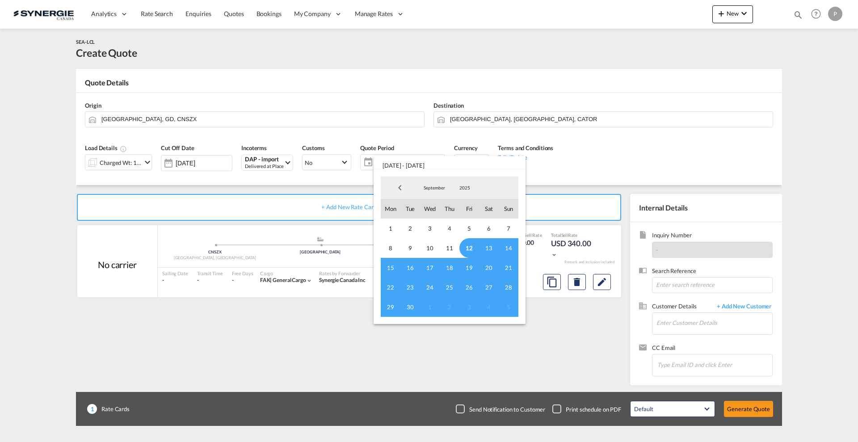
click at [39, 232] on md-backdrop at bounding box center [429, 221] width 858 height 442
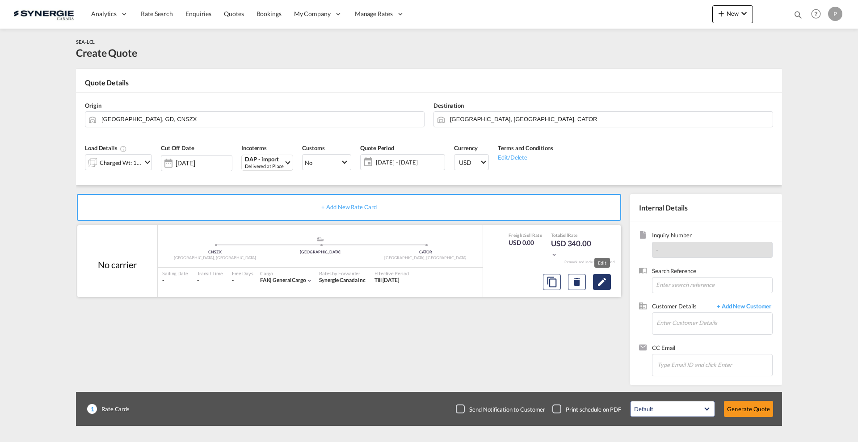
click at [595, 285] on button "Edit" at bounding box center [602, 282] width 18 height 16
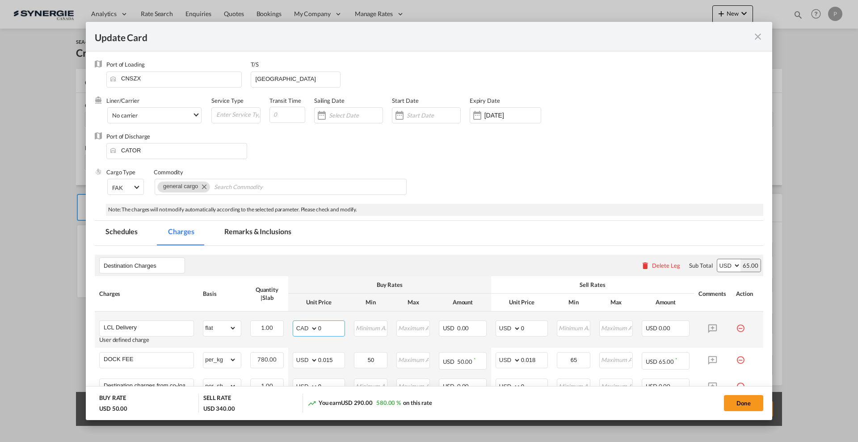
click at [304, 324] on select "AED AFN ALL AMD ANG AOA ARS AUD AWG AZN BAM BBD BDT BGN BHD BIF BMD BND BOB BRL…" at bounding box center [305, 328] width 23 height 13
select select "string:USD"
click at [294, 322] on select "AED AFN ALL AMD ANG AOA ARS AUD AWG AZN BAM BBD BDT BGN BHD BIF BMD BND BOB BRL…" at bounding box center [305, 328] width 23 height 13
type input "75"
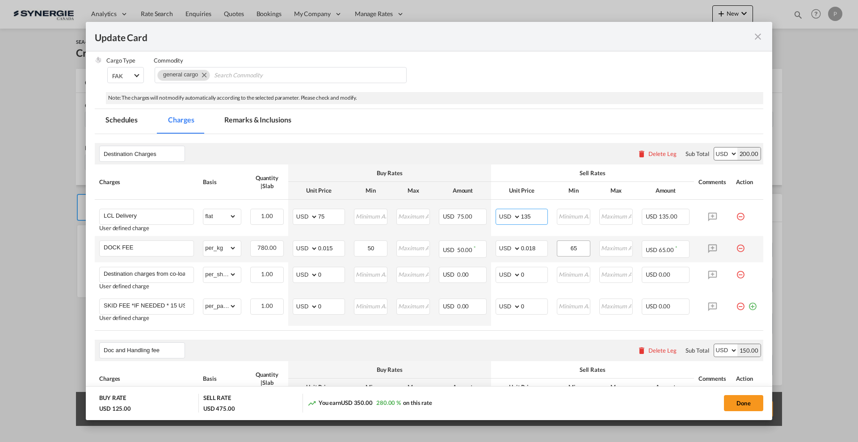
type input "135"
click at [583, 249] on input "65" at bounding box center [573, 247] width 32 height 13
type input "60"
click at [528, 243] on input "0.018" at bounding box center [534, 247] width 26 height 13
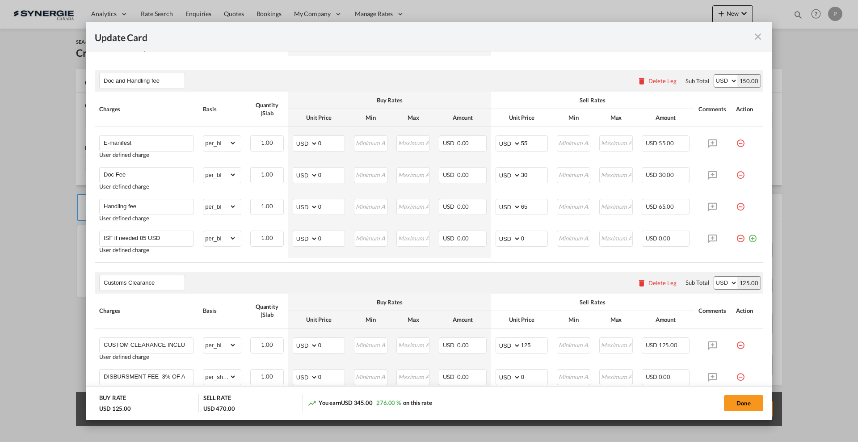
scroll to position [447, 0]
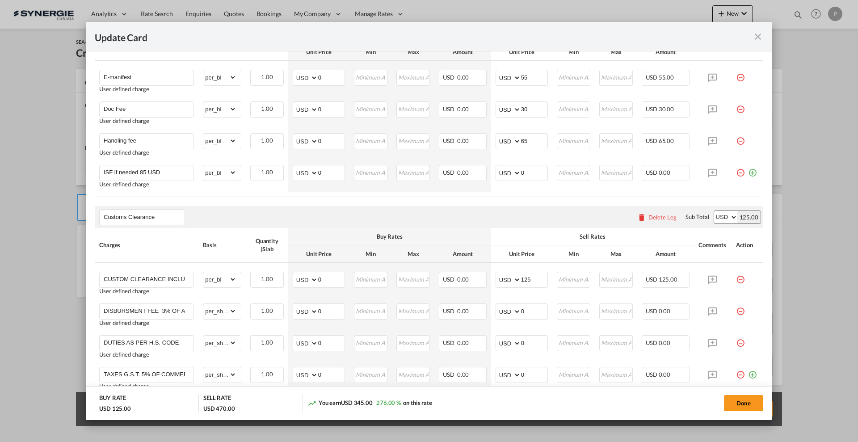
type input "0.019"
click at [643, 223] on div "Delete Leg" at bounding box center [656, 217] width 48 height 16
click at [643, 222] on div "Delete Leg" at bounding box center [656, 217] width 48 height 16
click at [648, 219] on div "Delete Leg" at bounding box center [662, 217] width 28 height 7
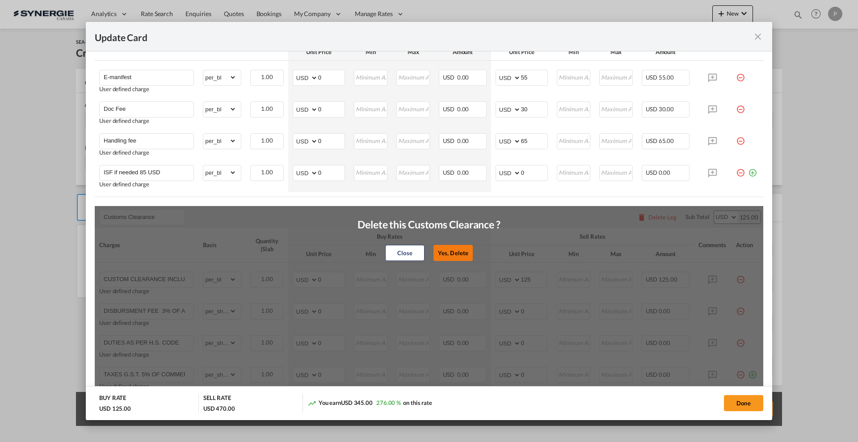
click at [462, 246] on button "Yes, Delete" at bounding box center [452, 253] width 39 height 16
type input "CONGESTION SURCHARGE"
type input "CONGESTION SURCHARGE Please note that due to global port congestion, many ocean…"
select select "per_shipment"
type input "0"
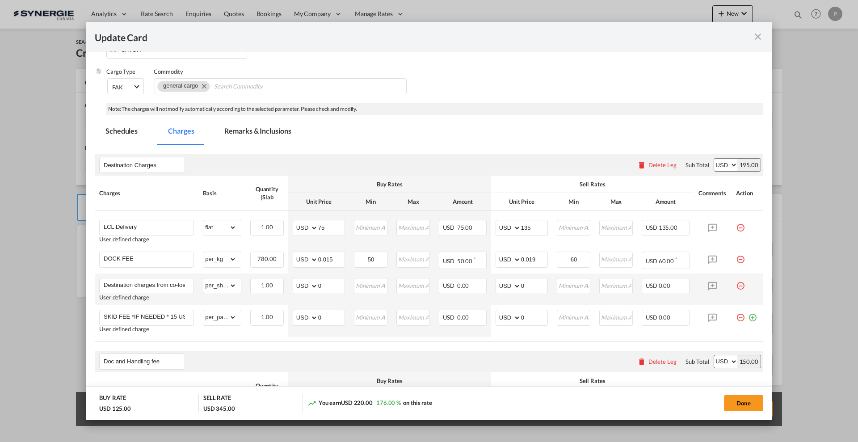
scroll to position [0, 0]
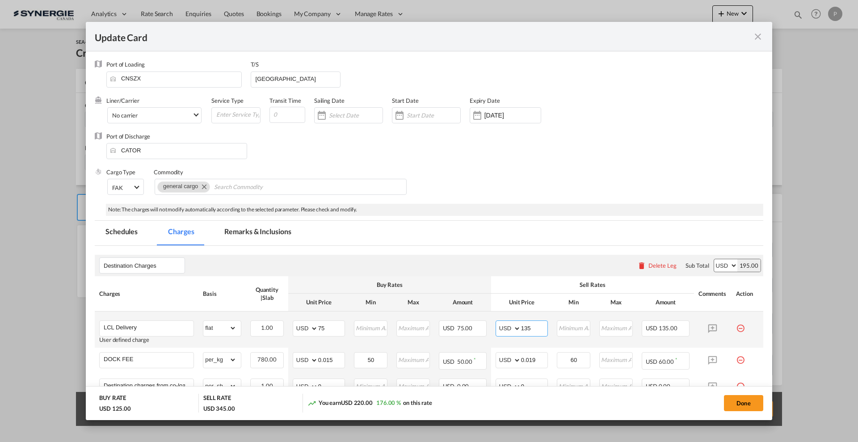
click at [529, 322] on input "135" at bounding box center [534, 327] width 26 height 13
type input "4"
type input "150"
click at [280, 77] on input "Vancouver" at bounding box center [298, 78] width 86 height 13
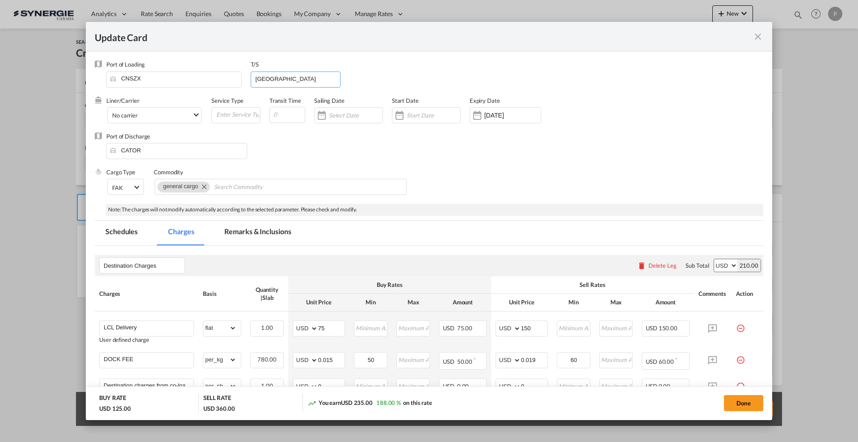
click at [280, 77] on input "Vancouver" at bounding box center [298, 78] width 86 height 13
type input "CAVAN"
click at [265, 230] on md-tab-item "Remarks & Inclusions" at bounding box center [258, 233] width 88 height 25
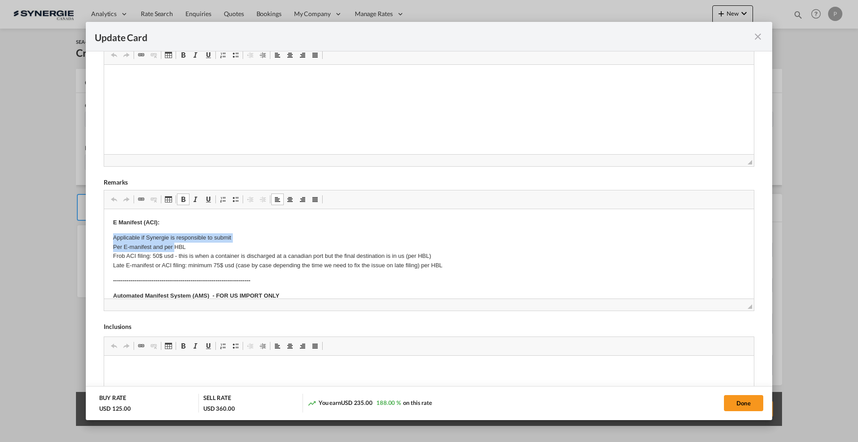
drag, startPoint x: 110, startPoint y: 239, endPoint x: 175, endPoint y: 248, distance: 65.4
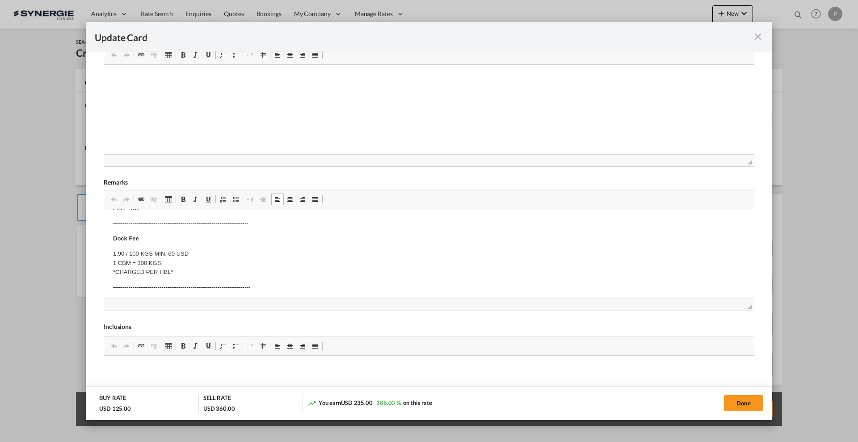
click at [111, 234] on html "E Manifest (ACI): Applicable if Synergie is responsible to submit Per E-manifes…" at bounding box center [428, 384] width 649 height 575
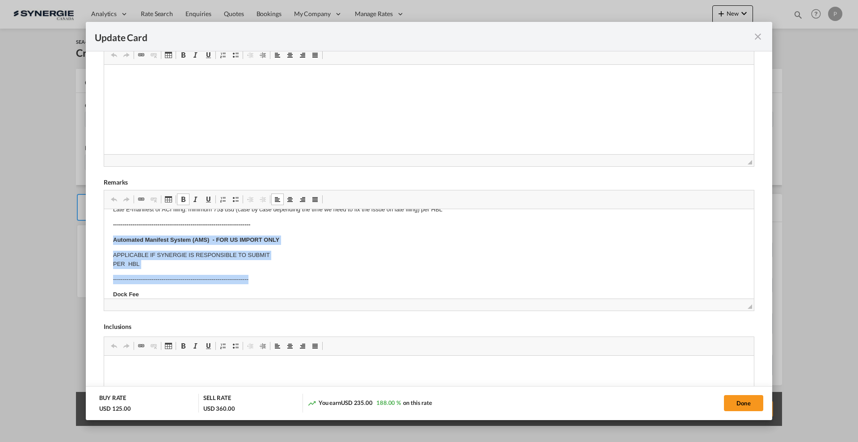
drag, startPoint x: 111, startPoint y: 235, endPoint x: 327, endPoint y: 274, distance: 219.7
click at [327, 274] on html "E Manifest (ACI): Applicable if Synergie is responsible to submit Per E-manifes…" at bounding box center [428, 440] width 649 height 575
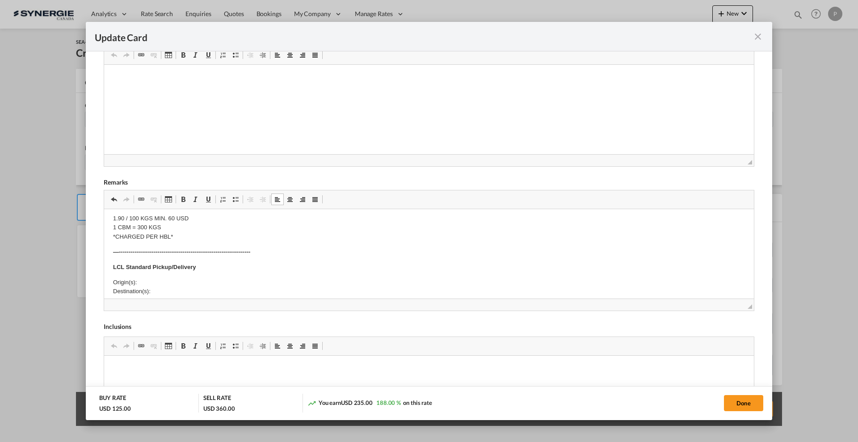
scroll to position [112, 0]
click at [170, 265] on p "Origin(s): Destination(s):" at bounding box center [429, 268] width 632 height 19
click at [180, 275] on body "E Manifest (ACI): Applicable if Synergie is responsible to submit Per E-manifes…" at bounding box center [429, 357] width 632 height 503
click at [177, 268] on p "Origin(s): Toronto CFS Destination(s):" at bounding box center [429, 268] width 632 height 19
click at [222, 273] on p "Origin(s): Toronto CFS Destination(s): 1 - 235 Hood Road Markham, Ontario L3R 4…" at bounding box center [429, 277] width 632 height 37
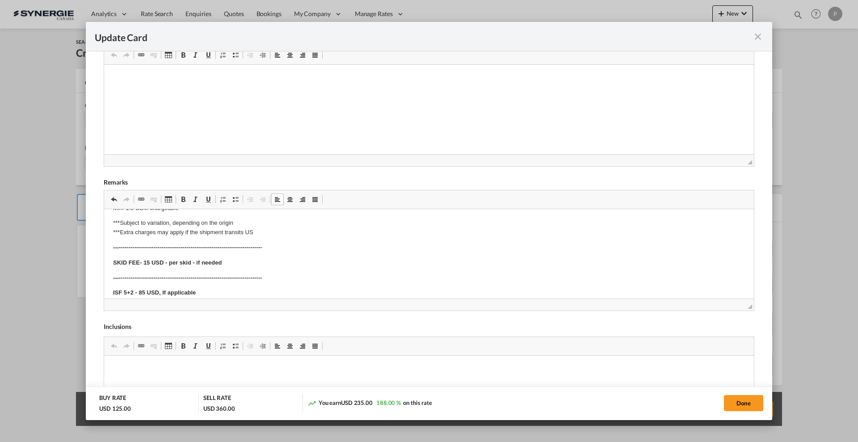
scroll to position [279, 0]
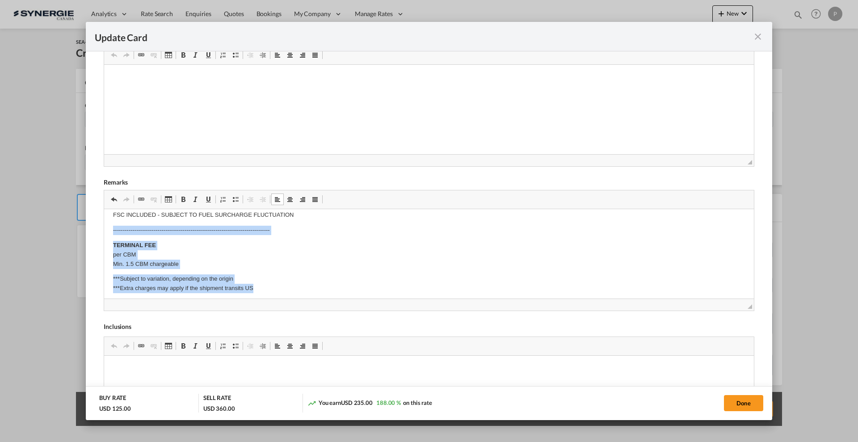
drag, startPoint x: 262, startPoint y: 285, endPoint x: 176, endPoint y: 440, distance: 176.1
click at [104, 230] on html "E Manifest (ACI): Applicable if Synergie is responsible to submit Per E-manifes…" at bounding box center [428, 190] width 649 height 521
click at [181, 265] on p "TERMINAL FEE per CBM Min. 1.5 CBM chargeable" at bounding box center [429, 255] width 632 height 28
click at [186, 265] on p "TERMINAL FEE per CBM Min. 1.5 CBM chargeable" at bounding box center [429, 255] width 632 height 28
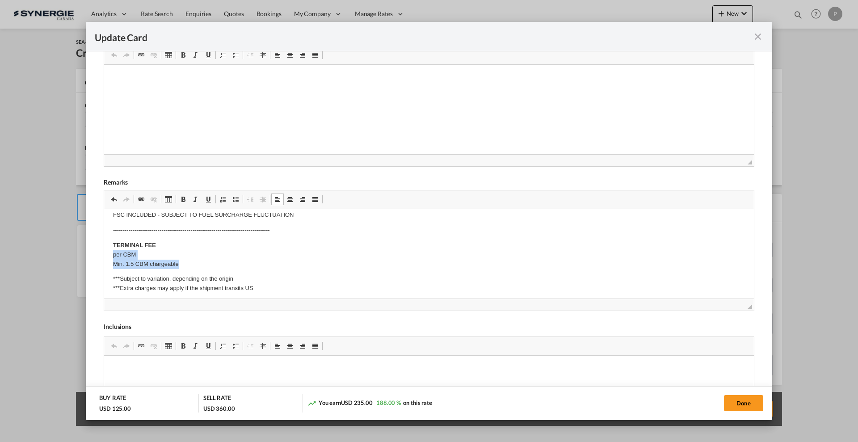
drag, startPoint x: 187, startPoint y: 263, endPoint x: 201, endPoint y: 465, distance: 202.8
click at [104, 256] on html "E Manifest (ACI): Applicable if Synergie is responsible to submit Per E-manifes…" at bounding box center [428, 190] width 649 height 521
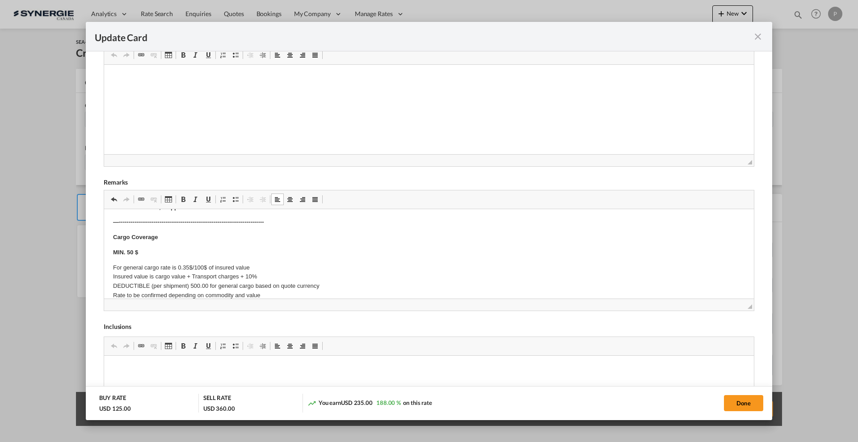
scroll to position [422, 0]
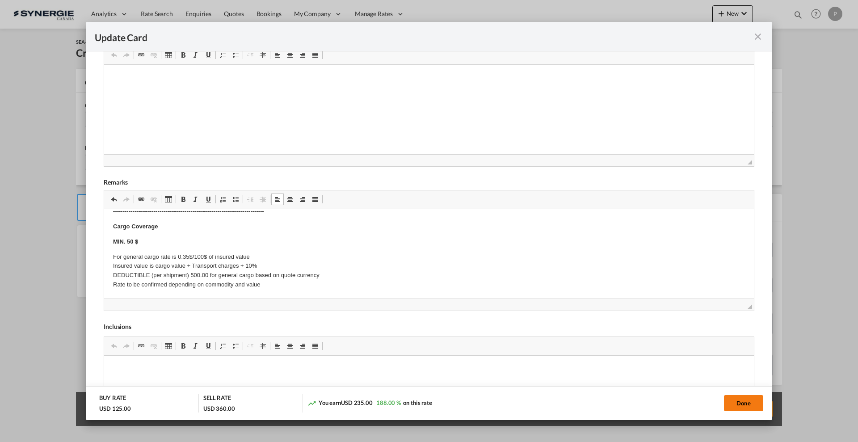
click at [742, 405] on button "Done" at bounding box center [743, 403] width 39 height 16
type input "17 Aug 2026"
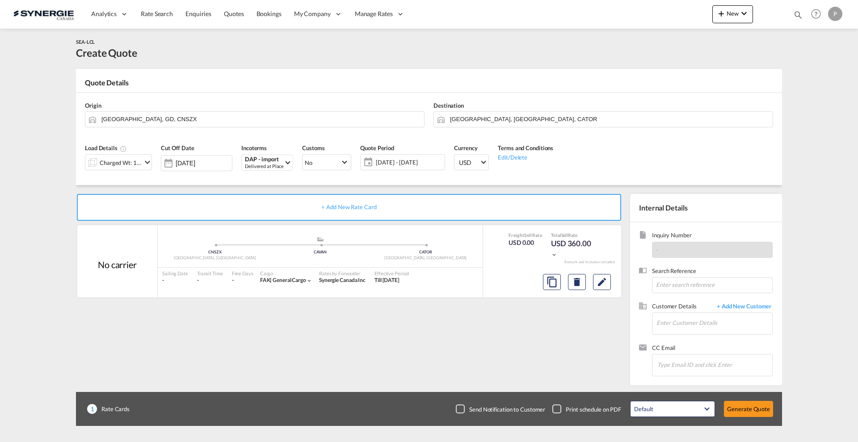
scroll to position [34, 0]
click at [706, 325] on input "Enter Customer Details" at bounding box center [714, 323] width 116 height 20
paste input "op1@krexi.com"
click at [702, 339] on div ". . op1@krexi.com | Krexi Co" at bounding box center [741, 338] width 170 height 24
type input "Krexi Co, . ., op1@krexi.com"
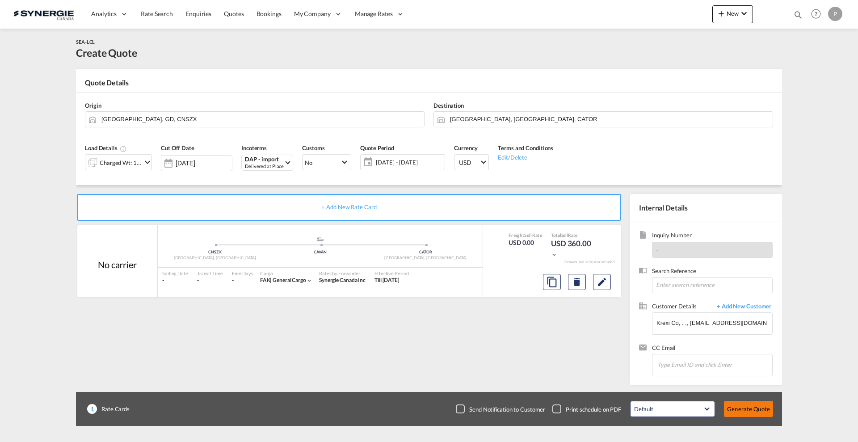
click at [750, 406] on button "Generate Quote" at bounding box center [748, 409] width 49 height 16
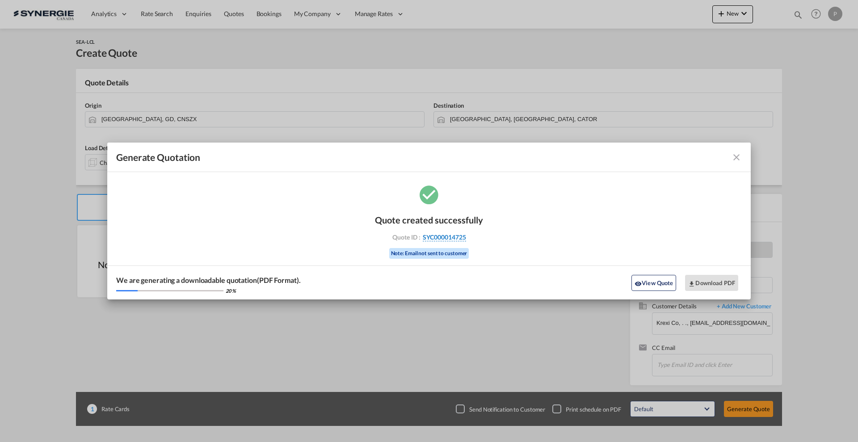
drag, startPoint x: 471, startPoint y: 240, endPoint x: 465, endPoint y: 238, distance: 6.2
click at [465, 238] on div "Quote ID : SYC000014725" at bounding box center [429, 237] width 104 height 8
copy div "SYC000014725"
click at [710, 283] on button "Download PDF" at bounding box center [711, 283] width 53 height 16
